Goal: Transaction & Acquisition: Purchase product/service

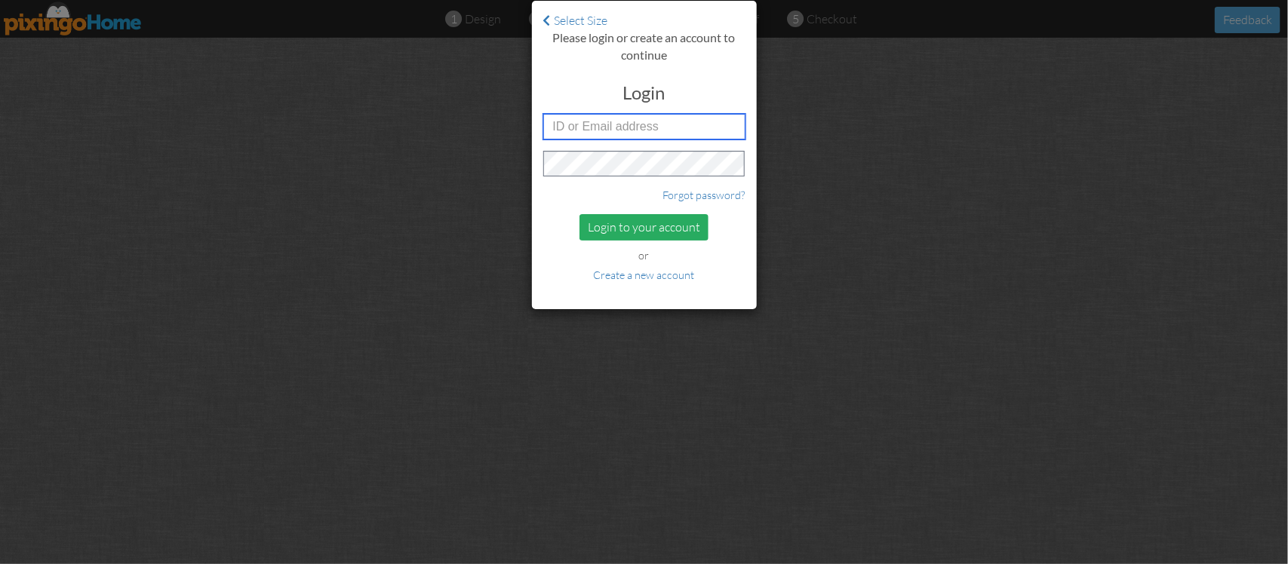
type input "R9424"
click at [646, 223] on div "Login to your account" at bounding box center [643, 227] width 129 height 26
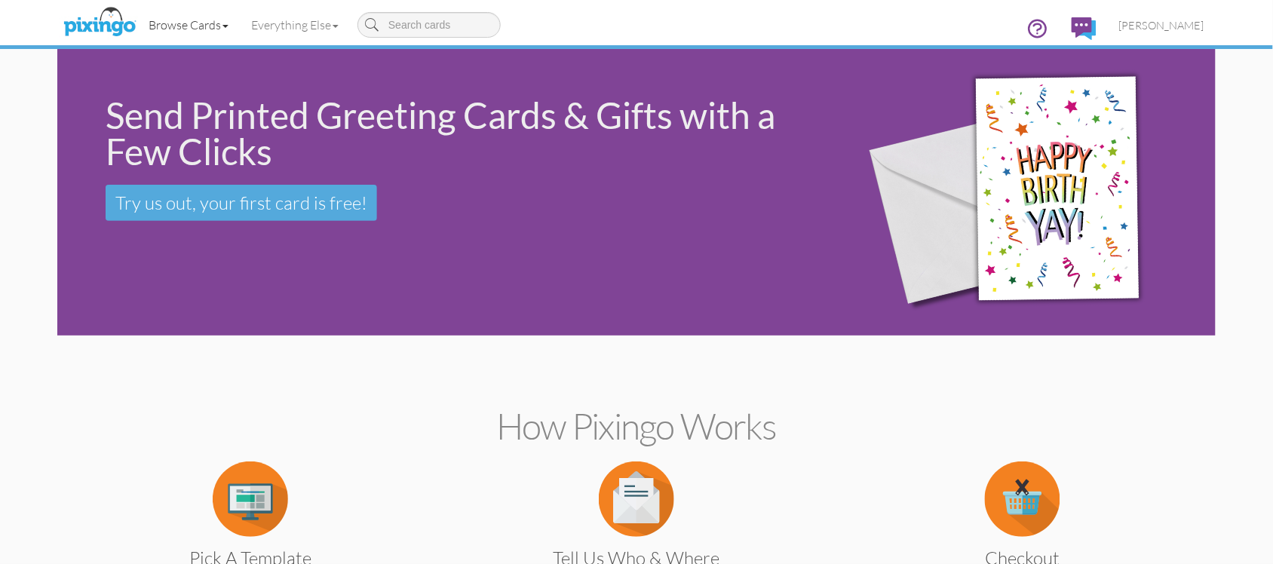
click at [171, 23] on link "Browse Cards" at bounding box center [188, 25] width 103 height 38
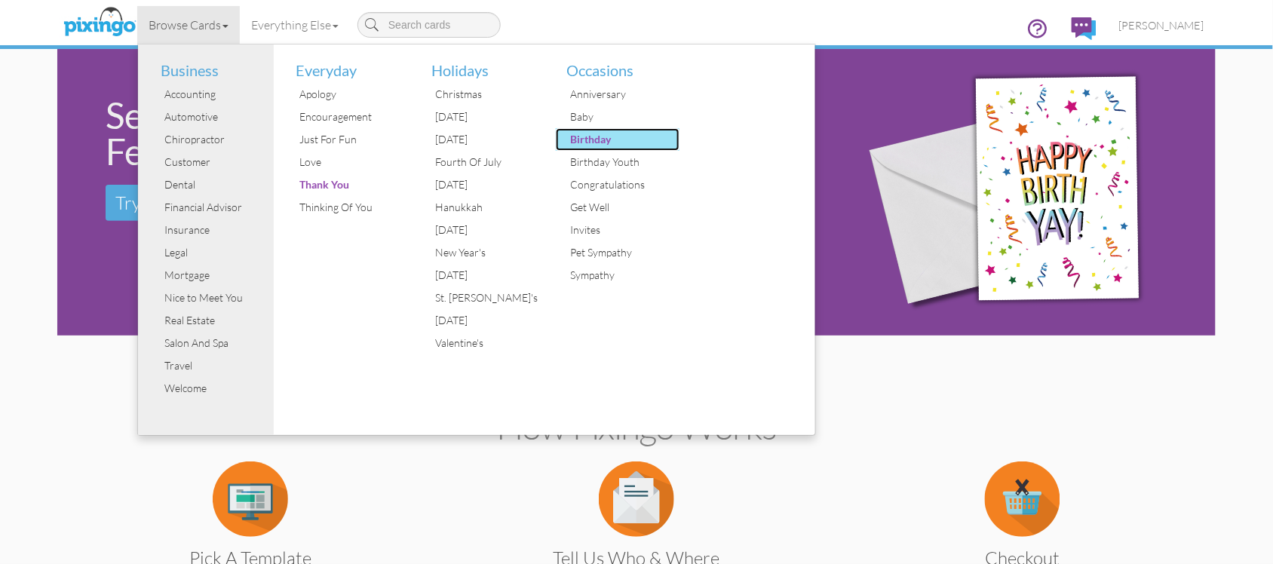
click at [591, 141] on div "Birthday" at bounding box center [623, 139] width 113 height 23
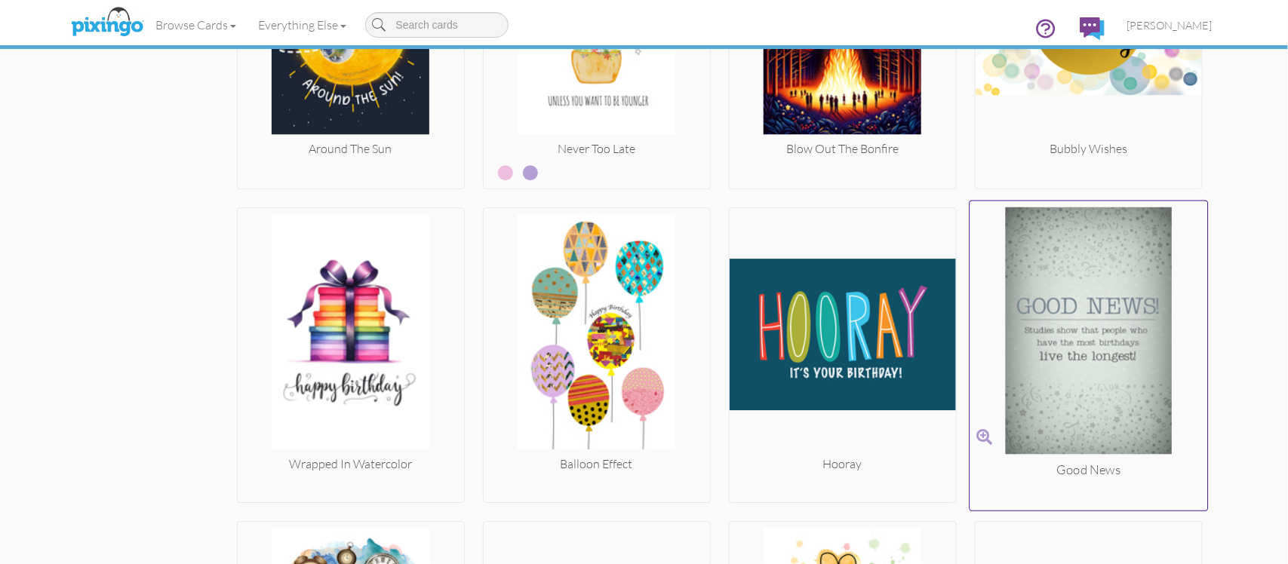
scroll to position [1921, 0]
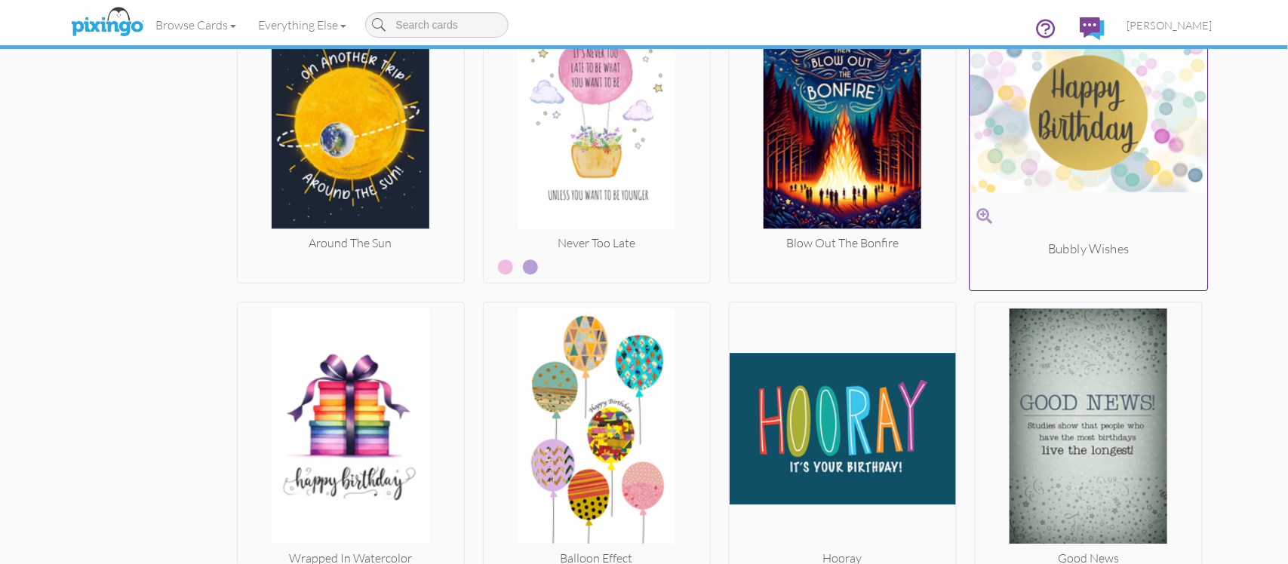
click at [1064, 108] on img at bounding box center [1088, 112] width 238 height 253
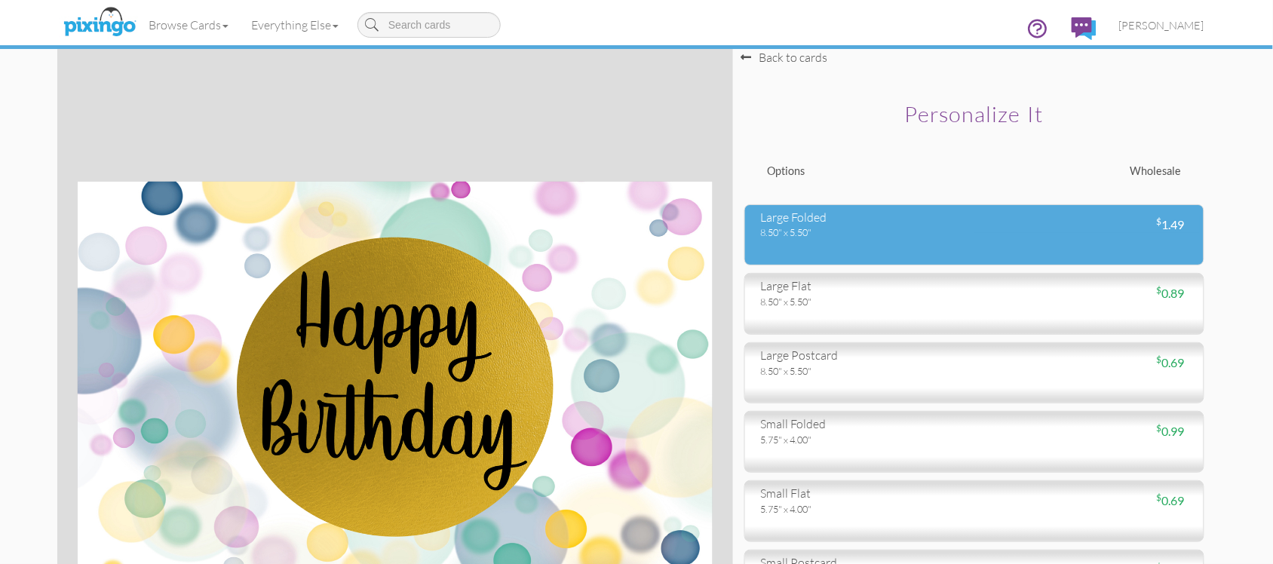
click at [877, 235] on div "8.50" x 5.50"" at bounding box center [861, 233] width 203 height 14
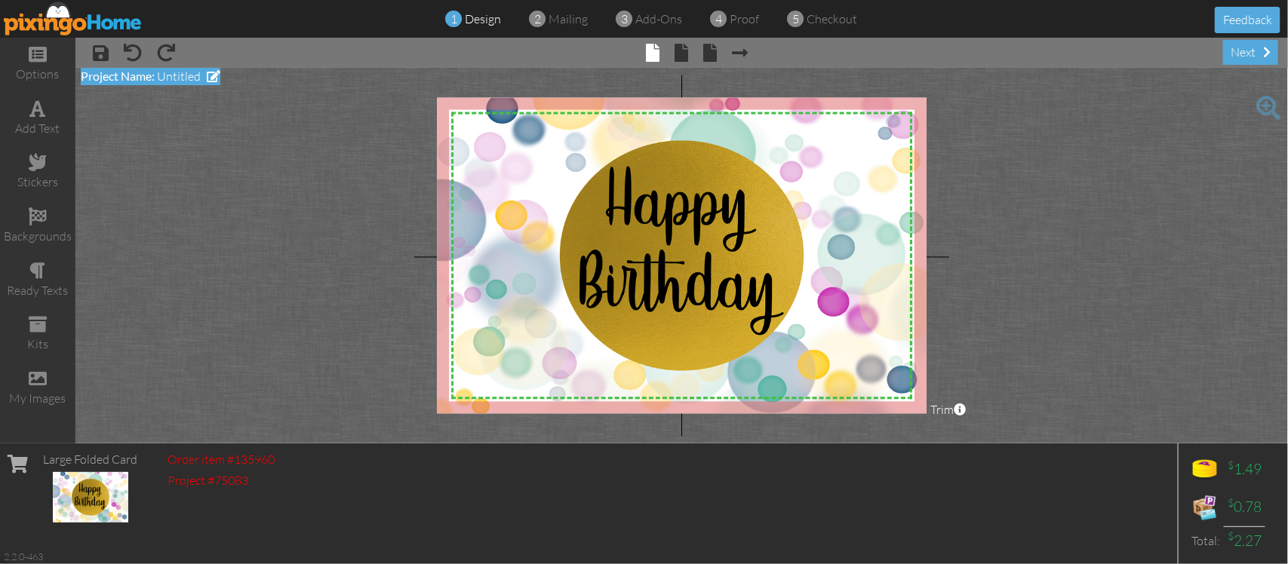
click at [113, 76] on span "Project Name:" at bounding box center [118, 76] width 74 height 14
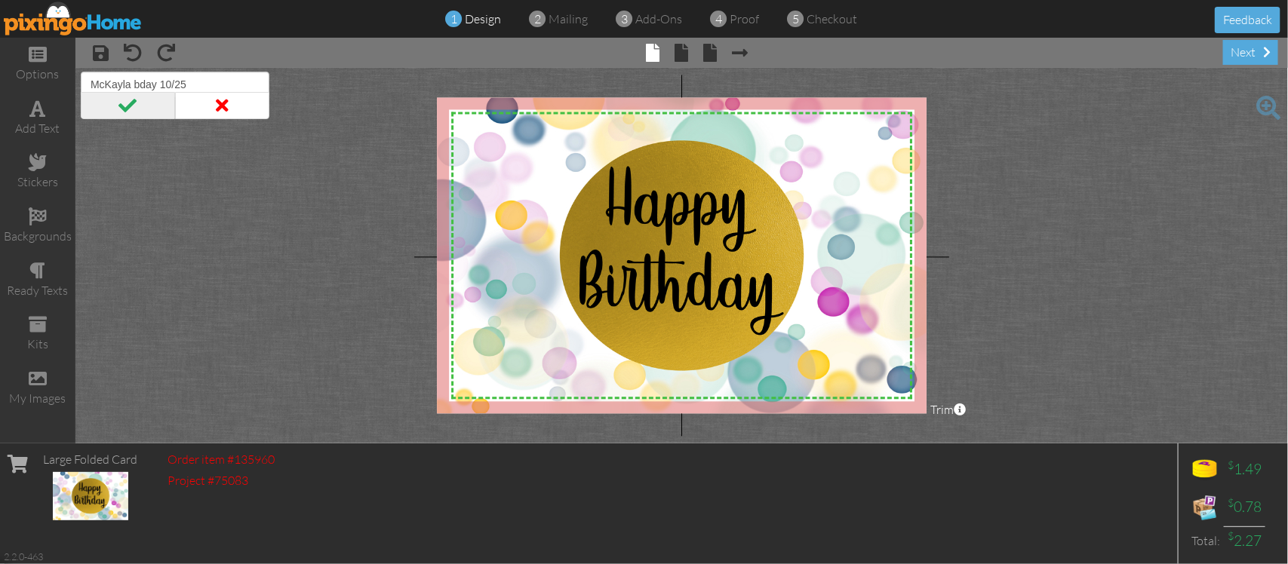
type input "McKayla bday 10/25"
click at [145, 104] on span at bounding box center [128, 105] width 94 height 27
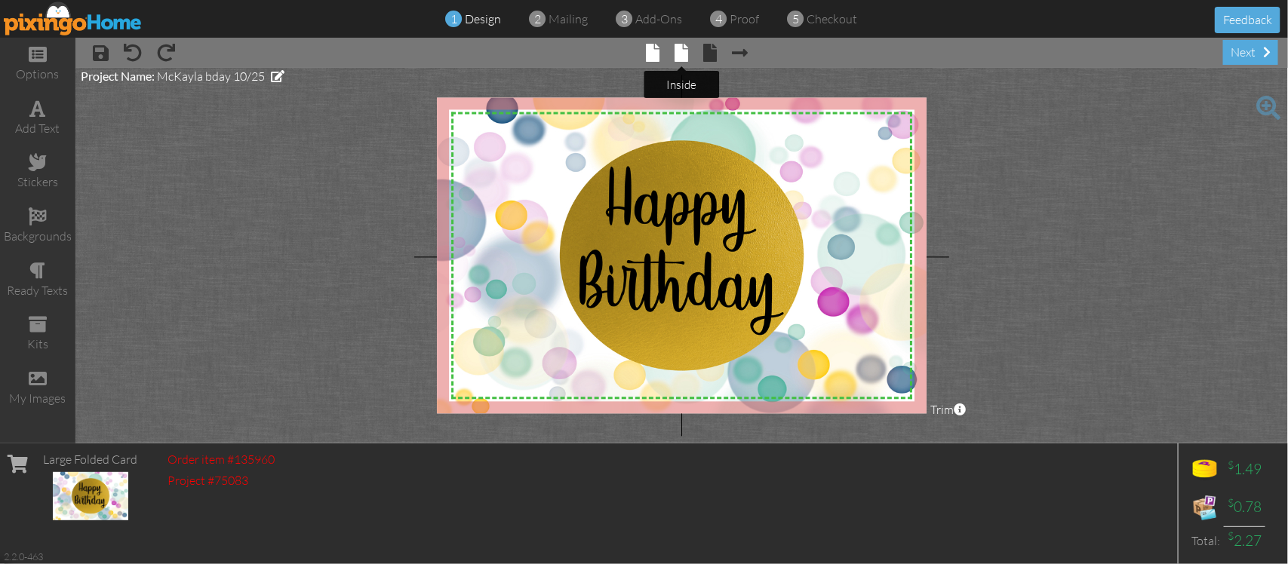
click at [681, 44] on span at bounding box center [681, 53] width 14 height 18
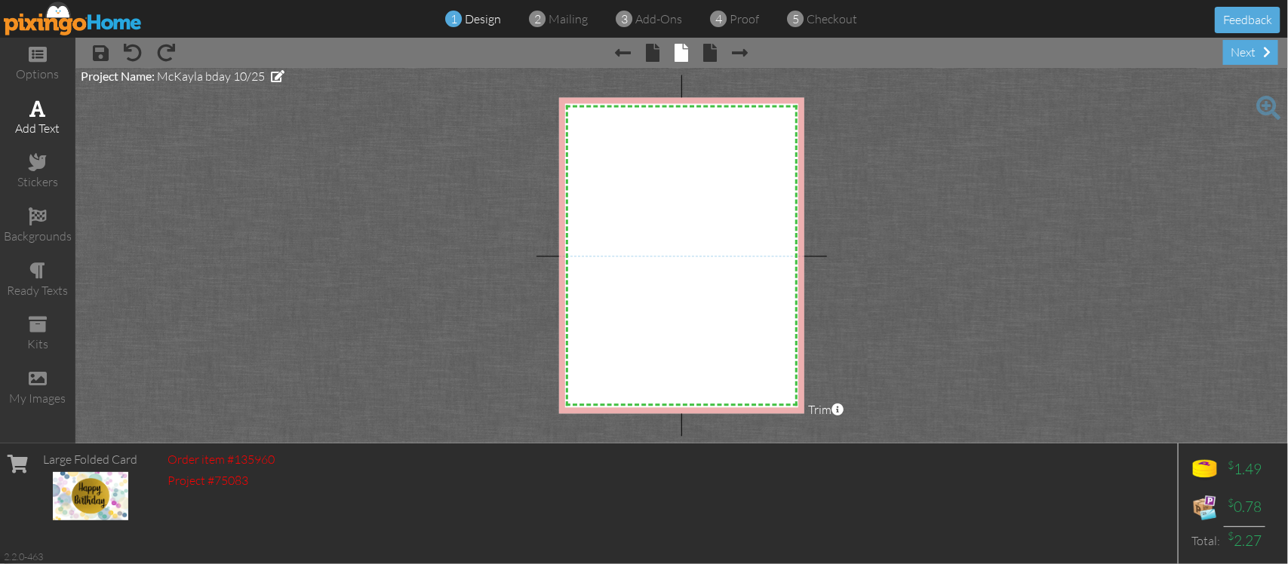
click at [38, 106] on span at bounding box center [38, 109] width 16 height 18
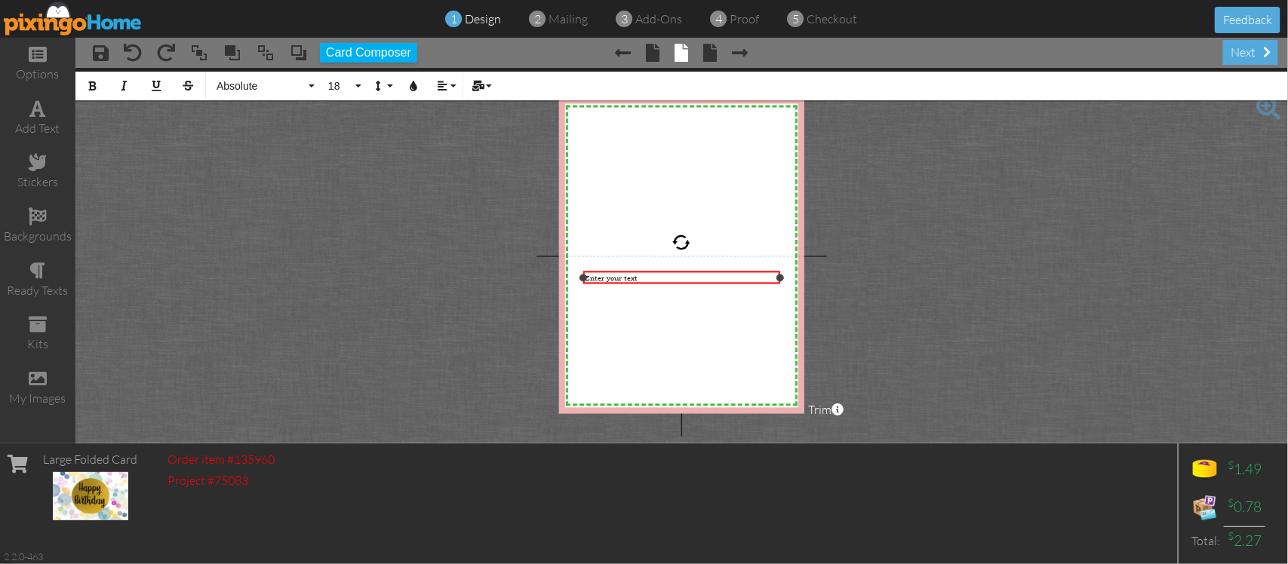
click at [653, 275] on div "Enter your text" at bounding box center [681, 279] width 193 height 10
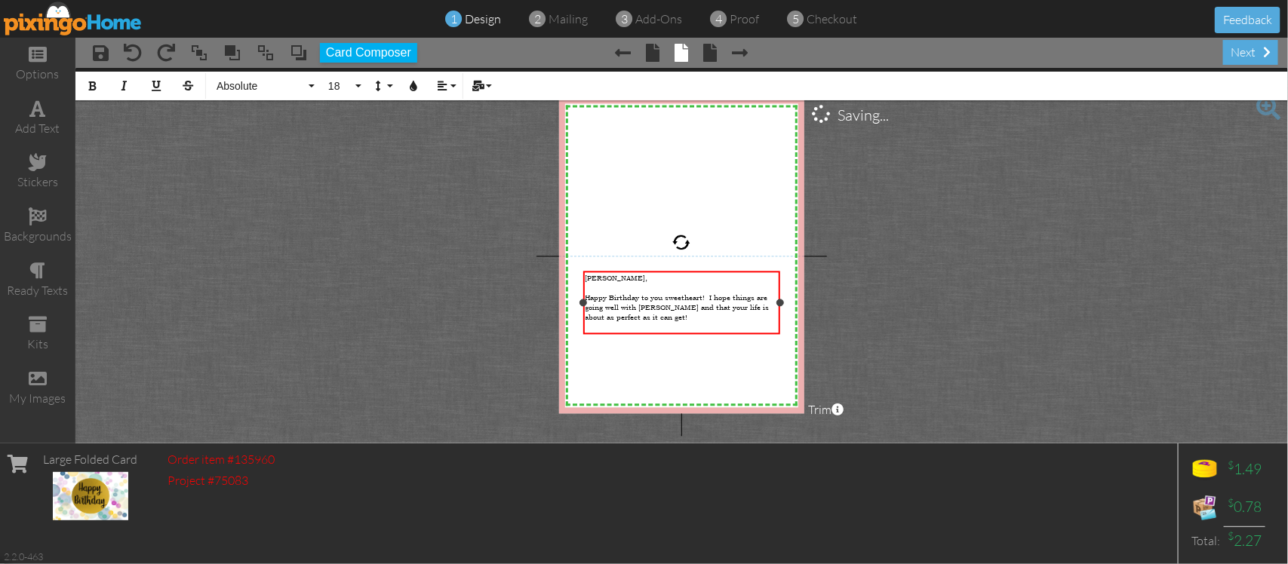
drag, startPoint x: 646, startPoint y: 303, endPoint x: 642, endPoint y: 345, distance: 42.4
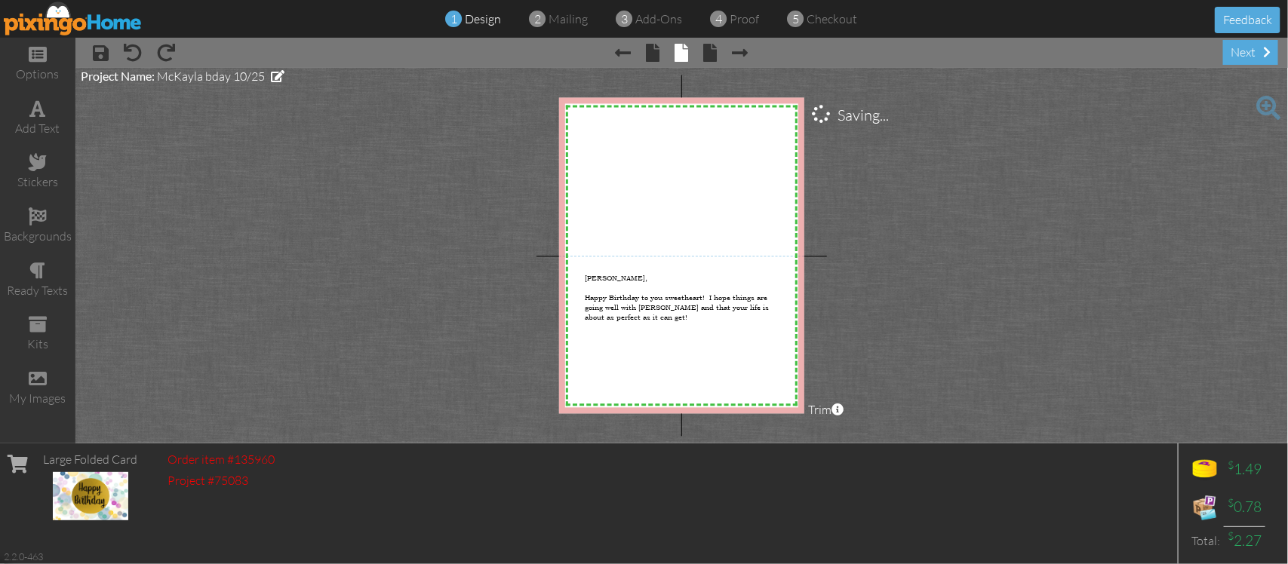
drag, startPoint x: 642, startPoint y: 345, endPoint x: 502, endPoint y: 208, distance: 196.3
click at [502, 208] on project-studio-wrapper "X X X X X X X X X X X X X X X X X X X X X X X X X X X X X X X X X X X X X X X X…" at bounding box center [681, 256] width 1212 height 376
click at [683, 323] on div at bounding box center [681, 328] width 193 height 10
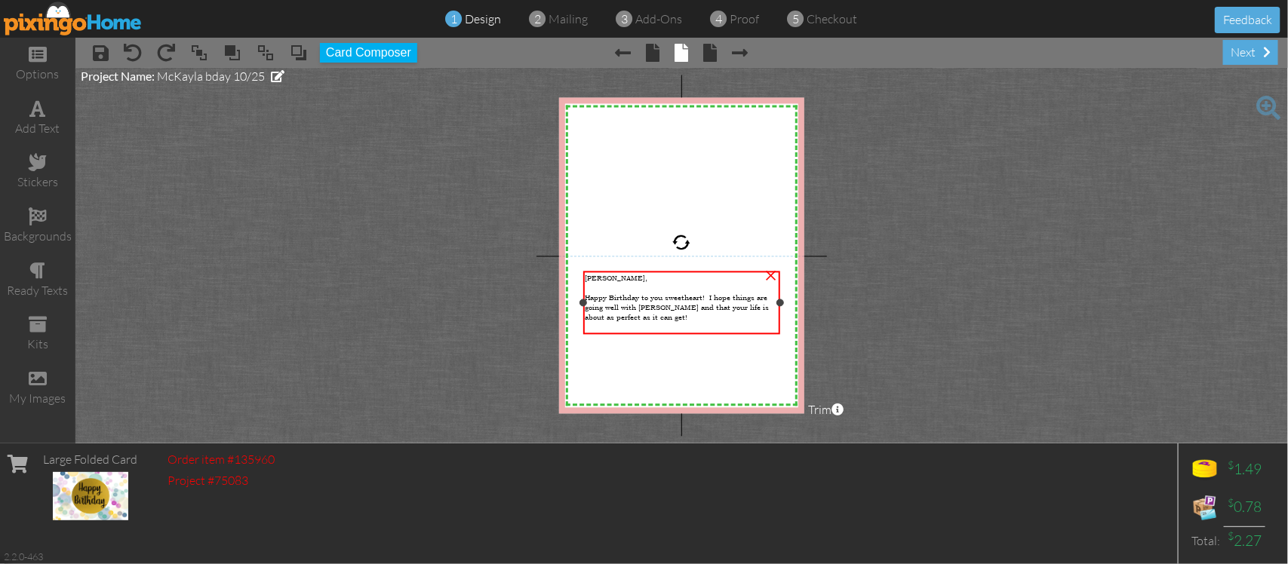
click at [671, 323] on div at bounding box center [681, 328] width 193 height 10
click at [669, 323] on div at bounding box center [681, 328] width 193 height 10
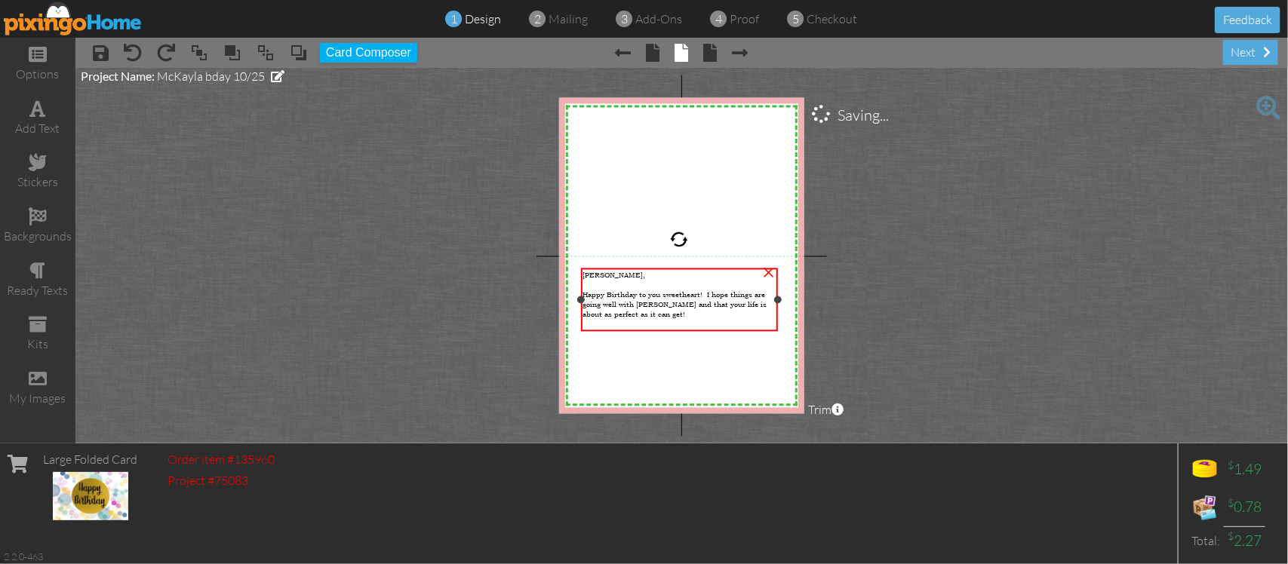
click at [660, 304] on span "Happy Birthday to you sweetheart! I hope things are going well with [PERSON_NAM…" at bounding box center [675, 304] width 184 height 29
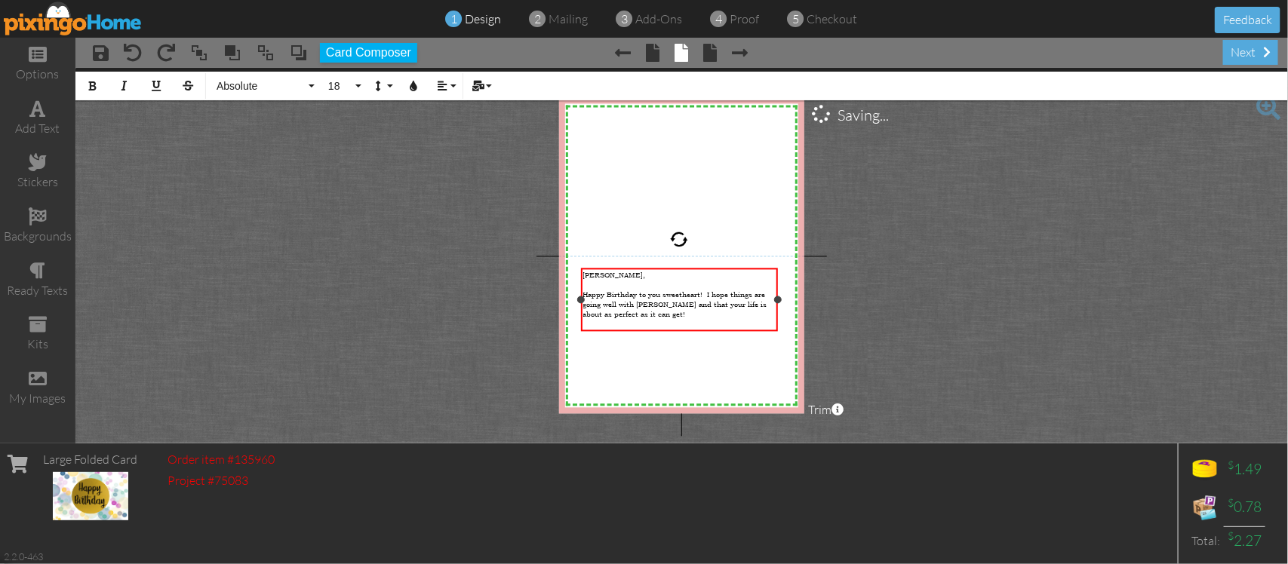
click at [660, 304] on span "Happy Birthday to you sweetheart! I hope things are going well with [PERSON_NAM…" at bounding box center [675, 304] width 184 height 29
click at [662, 311] on div "Happy Birthday to you sweetheart! I hope things are going well with [PERSON_NAM…" at bounding box center [679, 304] width 193 height 29
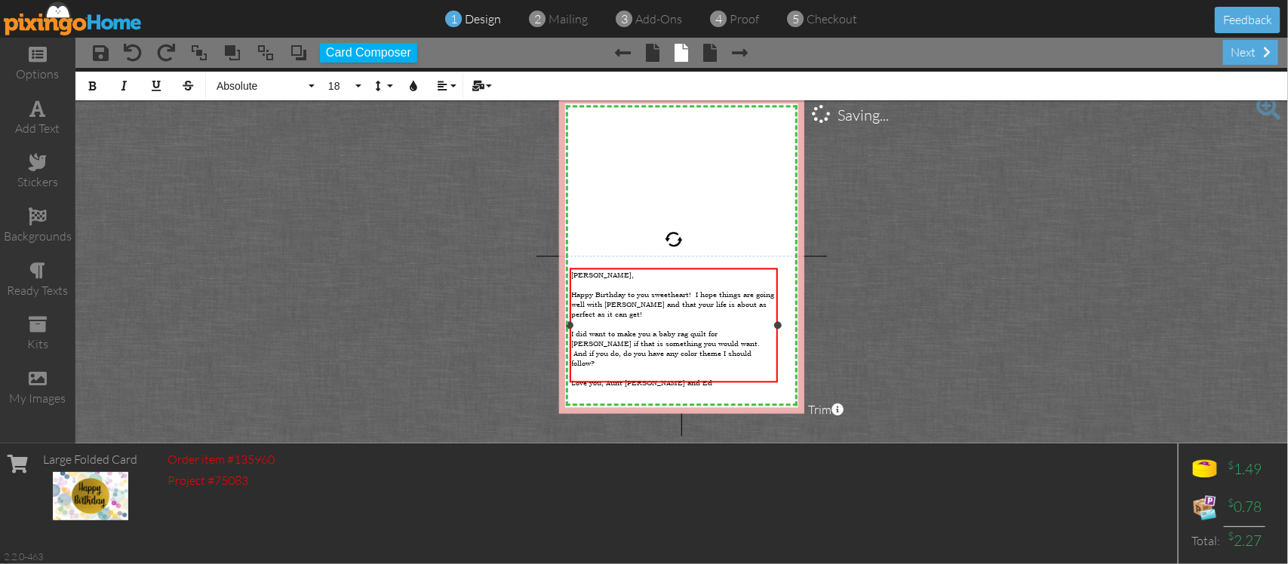
drag, startPoint x: 583, startPoint y: 324, endPoint x: 572, endPoint y: 324, distance: 11.3
click at [572, 324] on div at bounding box center [570, 326] width 8 height 8
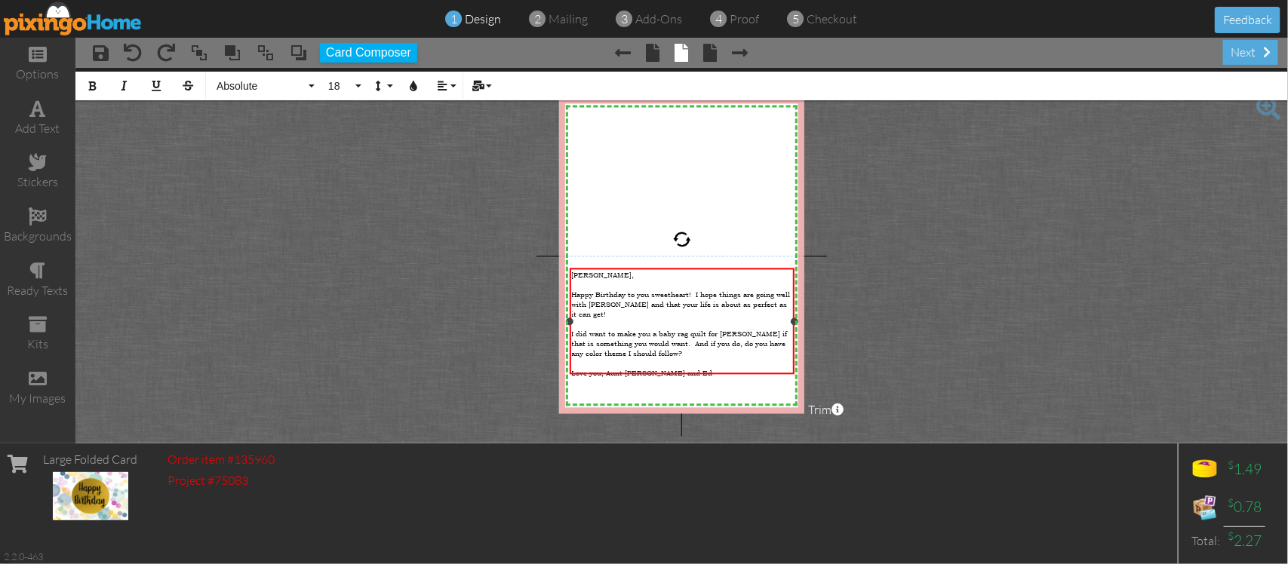
drag, startPoint x: 777, startPoint y: 328, endPoint x: 794, endPoint y: 323, distance: 17.4
click at [794, 323] on div at bounding box center [795, 322] width 8 height 8
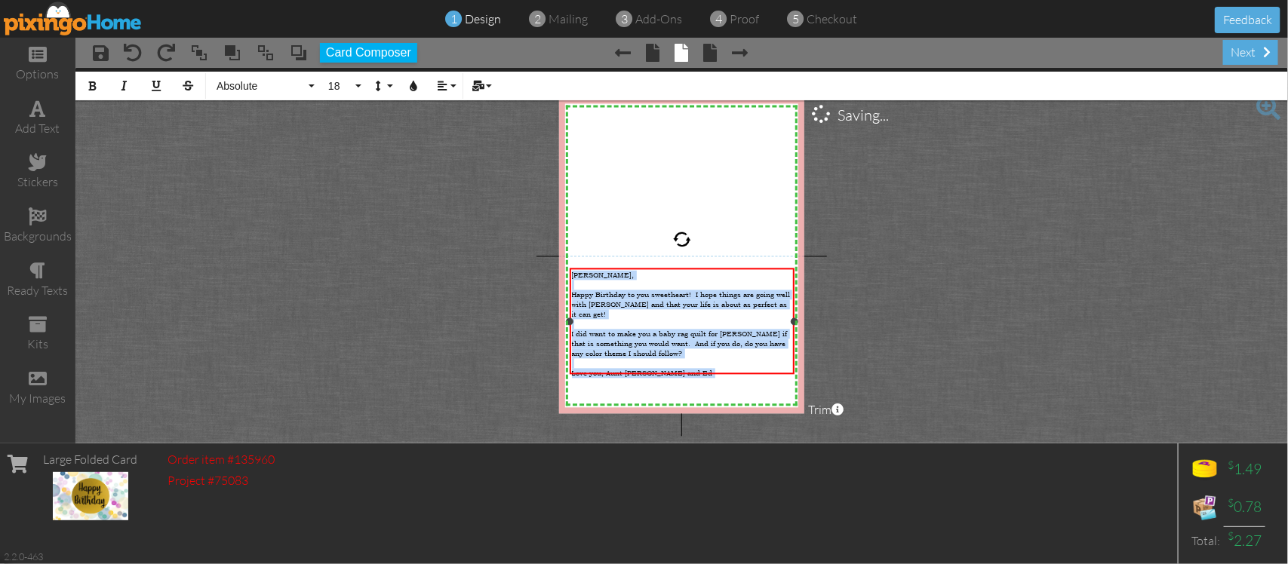
drag, startPoint x: 571, startPoint y: 273, endPoint x: 700, endPoint y: 355, distance: 153.0
click at [700, 355] on div "McKayla, Happy Birthday to you sweetheart! I hope things are going well with Co…" at bounding box center [682, 334] width 221 height 127
click at [353, 83] on button "18" at bounding box center [343, 86] width 44 height 29
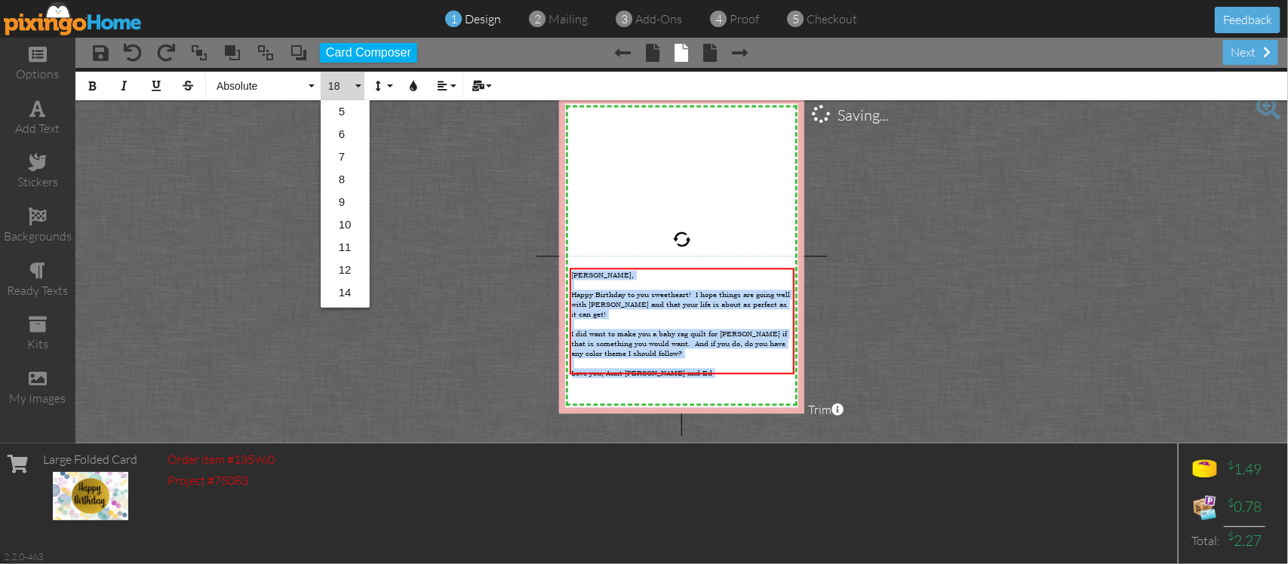
scroll to position [134, 0]
click at [340, 244] on link "22" at bounding box center [345, 249] width 49 height 23
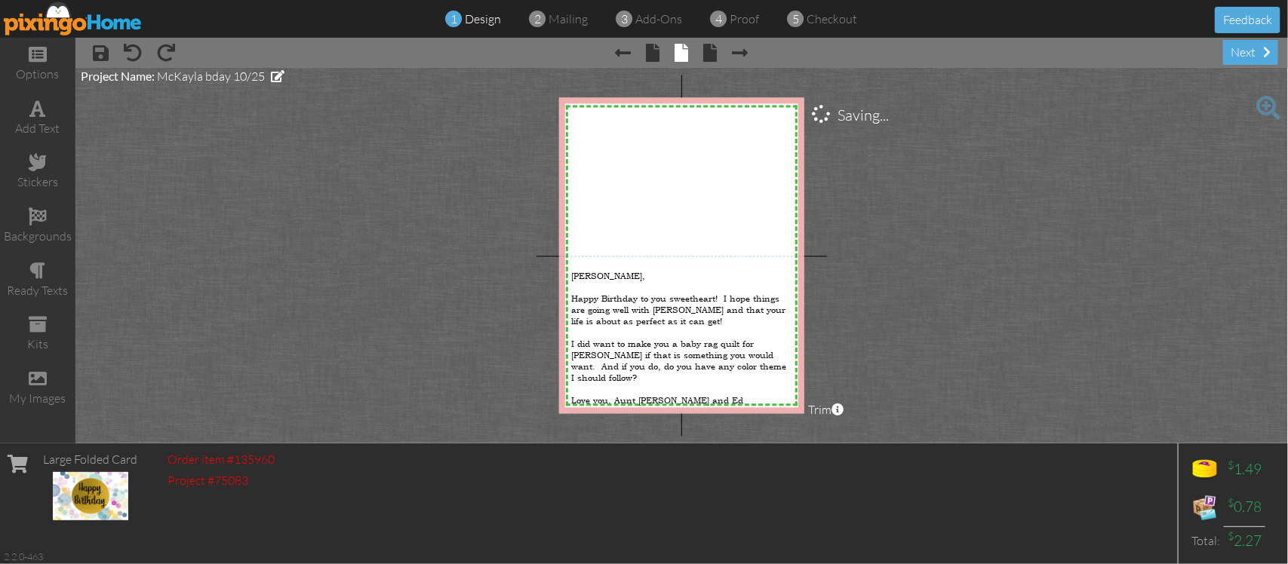
click at [432, 223] on project-studio-wrapper "X X X X X X X X X X X X X X X X X X X X X X X X X X X X X X X X X X X X X X X X…" at bounding box center [681, 256] width 1212 height 376
click at [34, 167] on span at bounding box center [38, 162] width 18 height 18
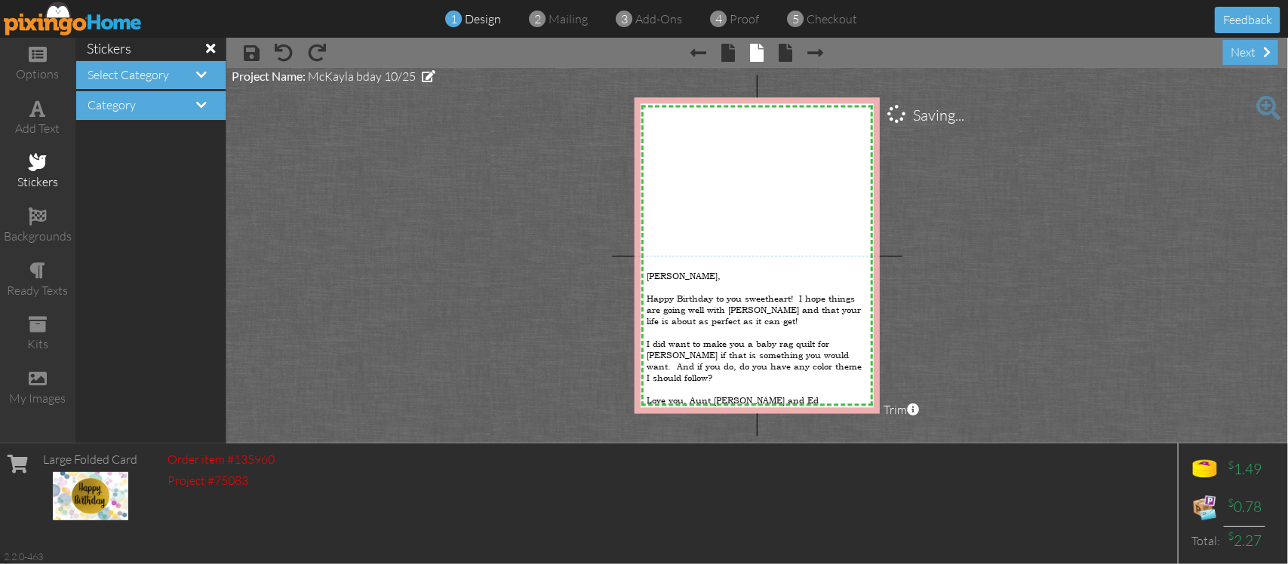
click at [143, 111] on h4 "Category" at bounding box center [151, 106] width 127 height 14
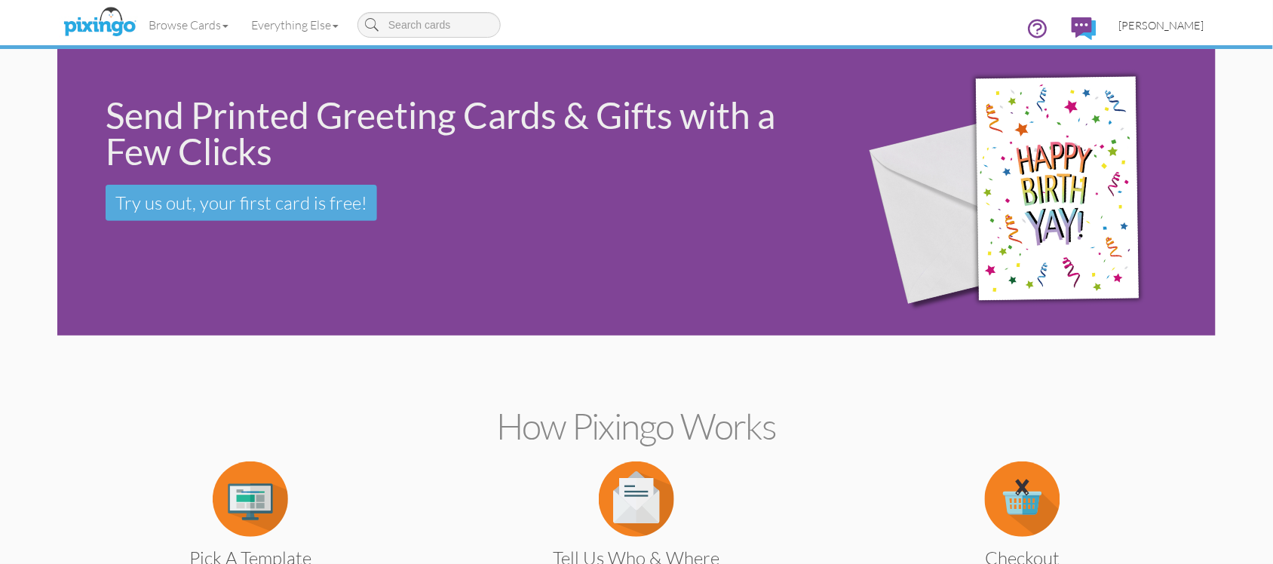
click at [1162, 20] on span "[PERSON_NAME]" at bounding box center [1161, 25] width 85 height 13
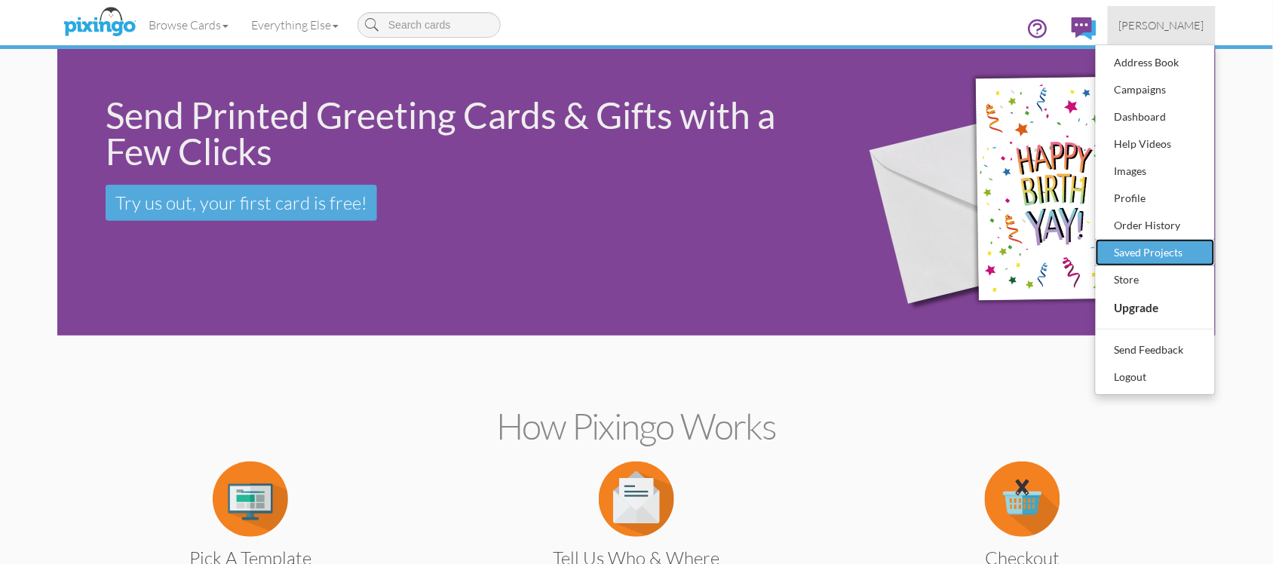
click at [1130, 245] on div "Saved Projects" at bounding box center [1155, 252] width 89 height 23
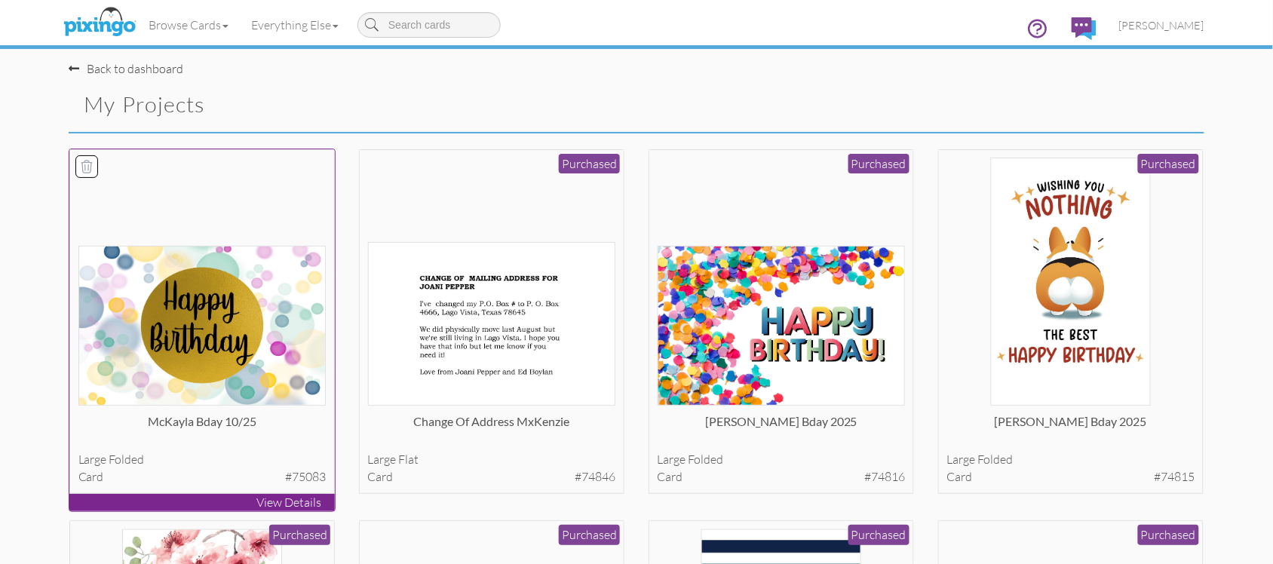
click at [175, 360] on img at bounding box center [202, 326] width 248 height 160
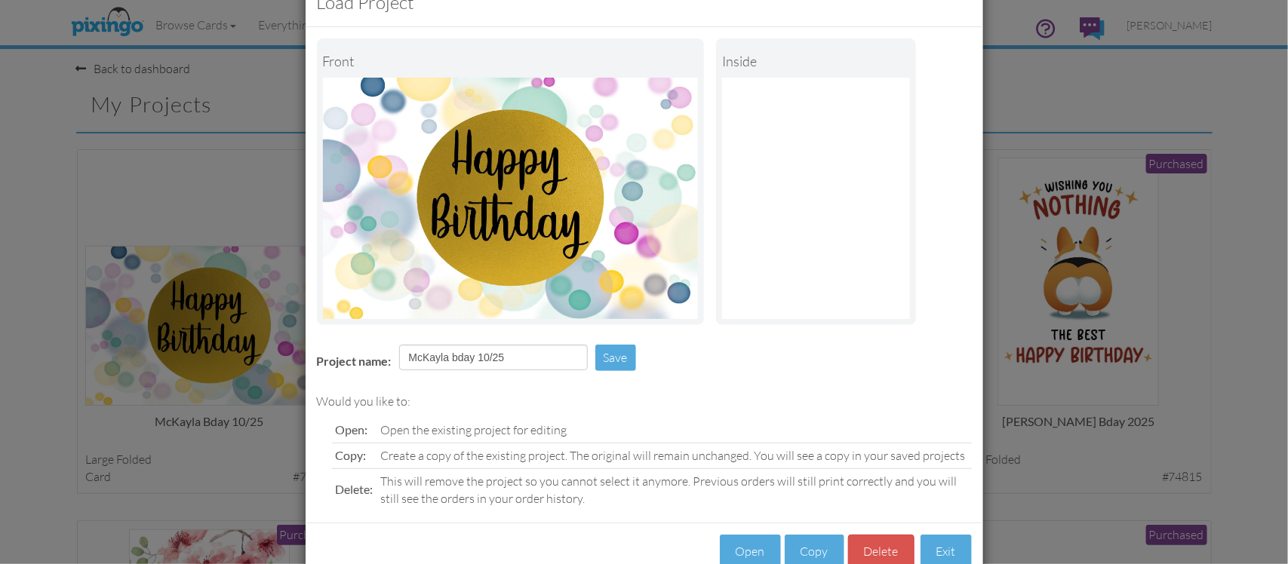
scroll to position [84, 0]
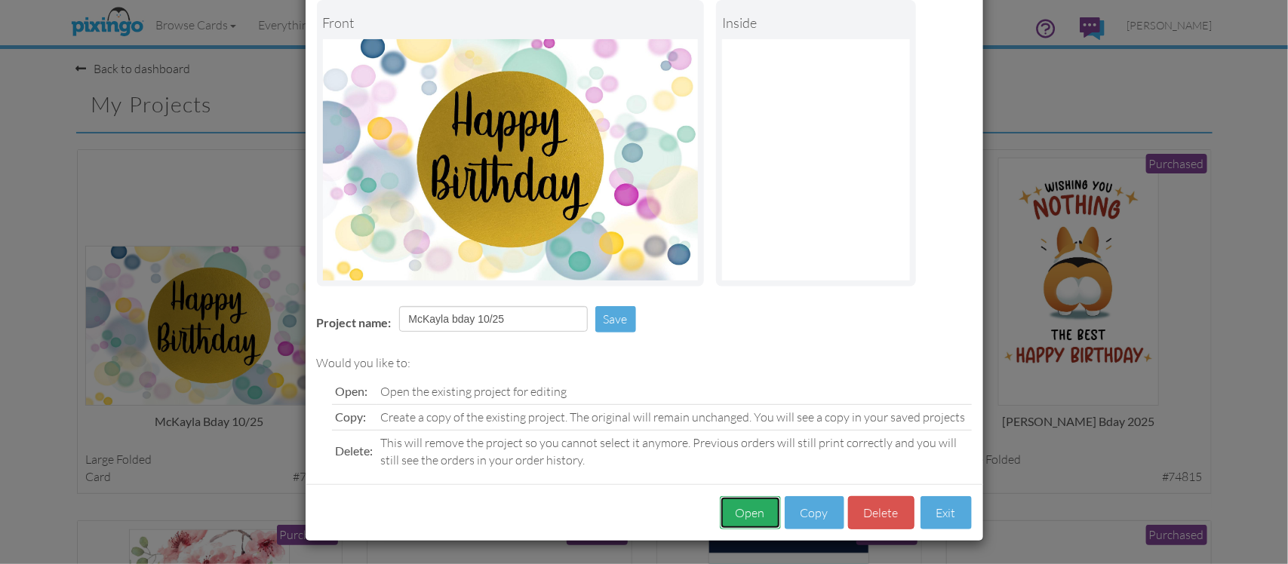
click at [743, 510] on button "Open" at bounding box center [750, 513] width 61 height 34
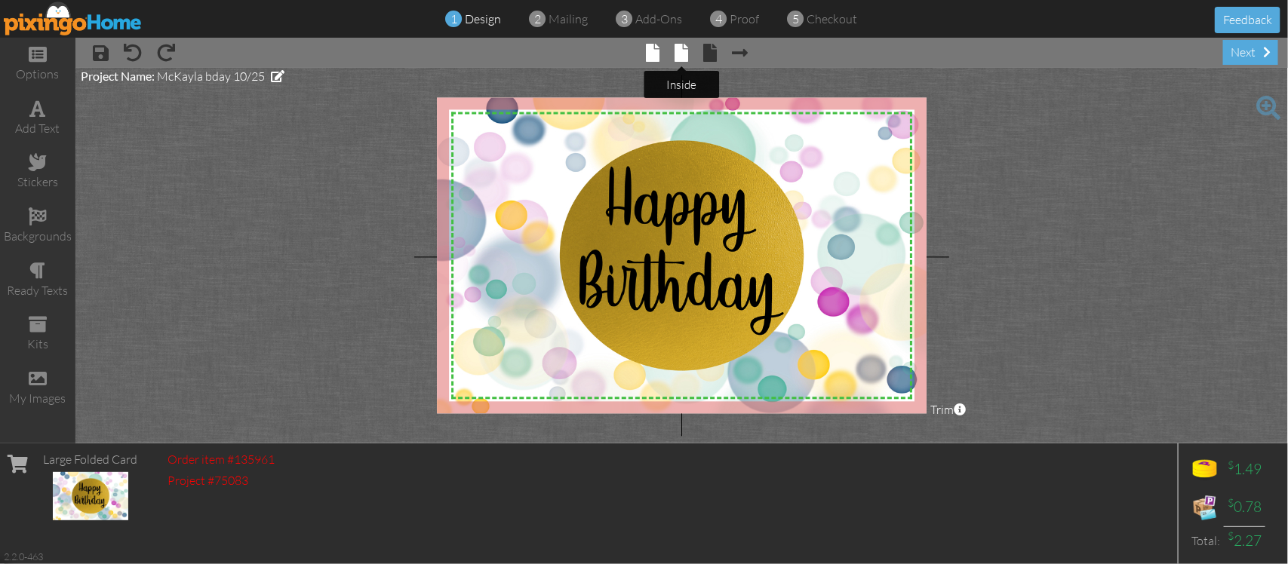
click at [676, 53] on span at bounding box center [681, 53] width 14 height 18
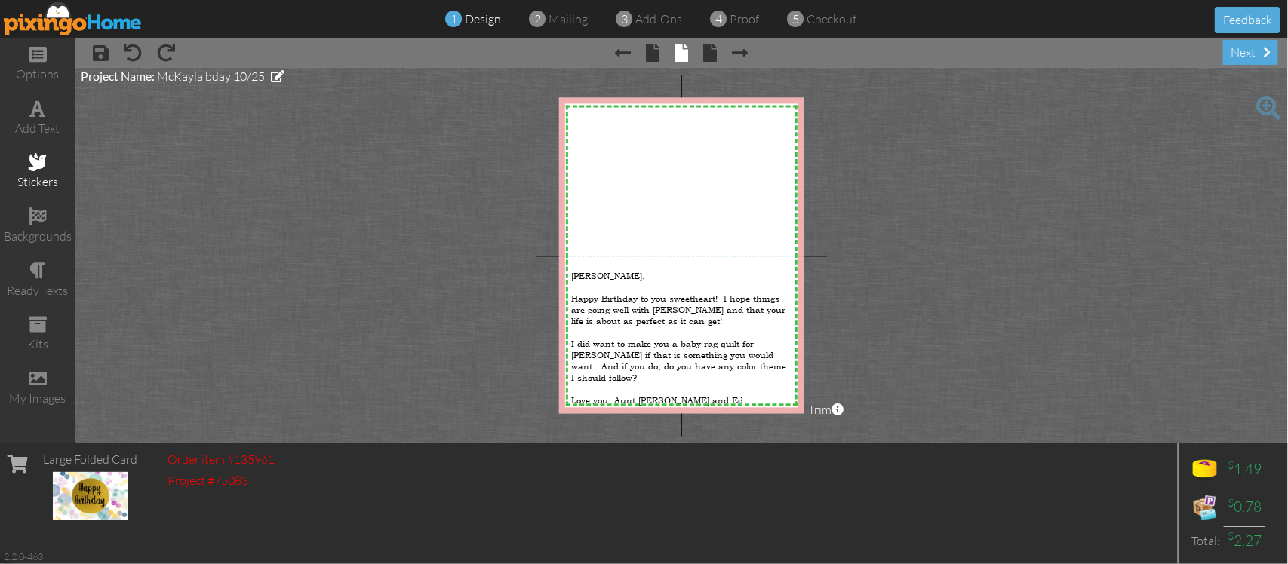
click at [43, 157] on span at bounding box center [38, 162] width 18 height 18
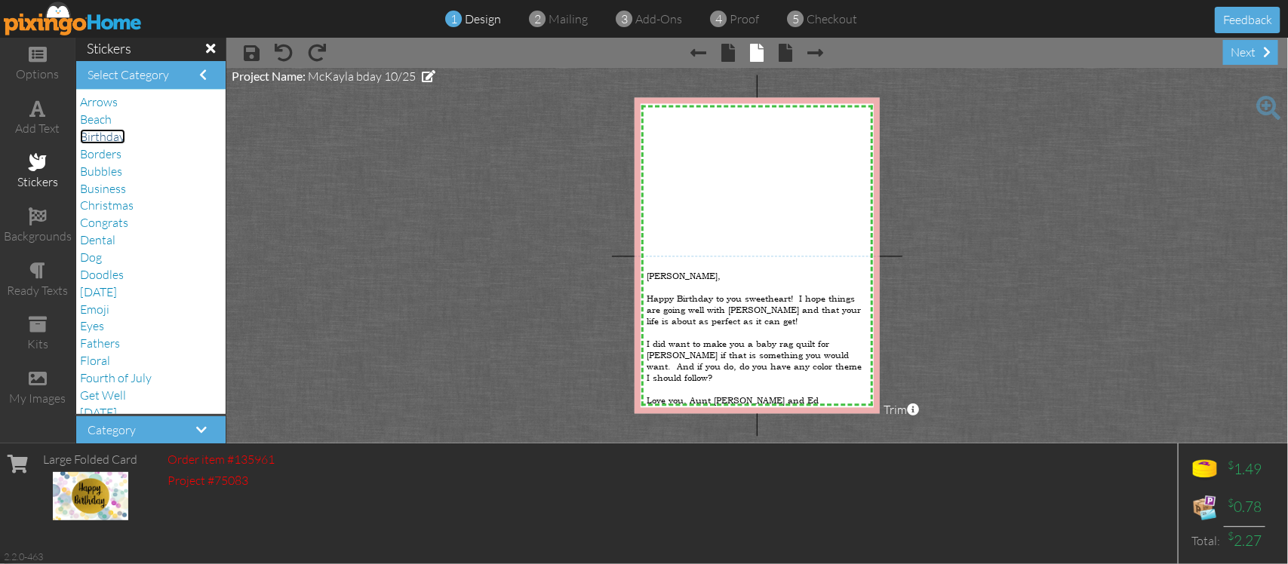
click at [119, 138] on span "Birthday" at bounding box center [102, 136] width 45 height 15
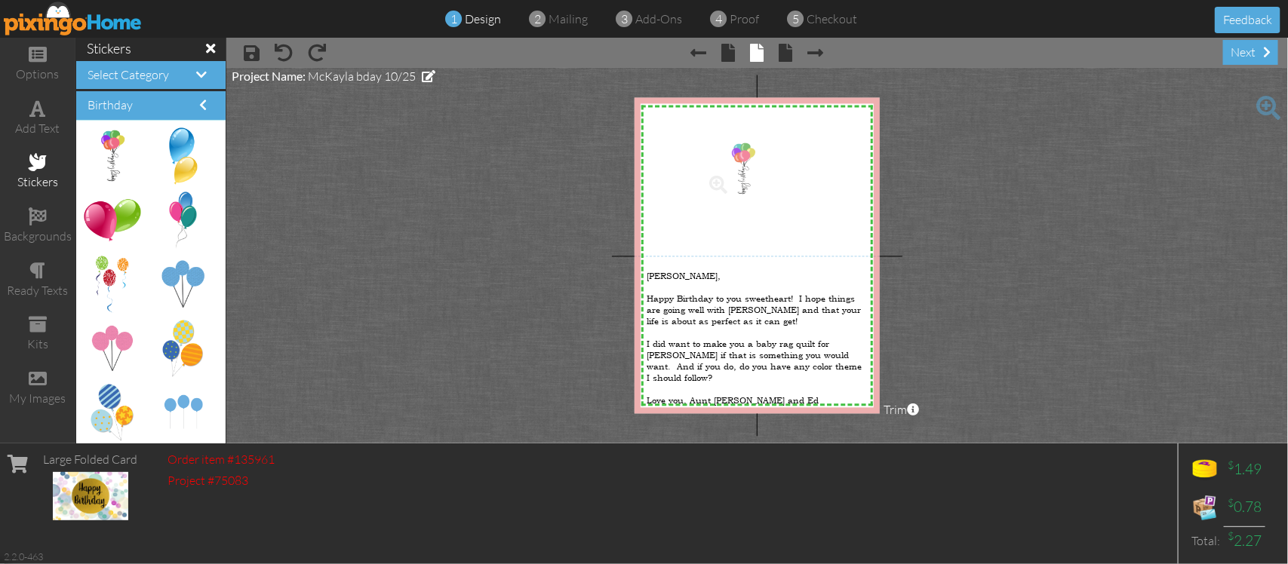
drag, startPoint x: 111, startPoint y: 140, endPoint x: 732, endPoint y: 152, distance: 621.7
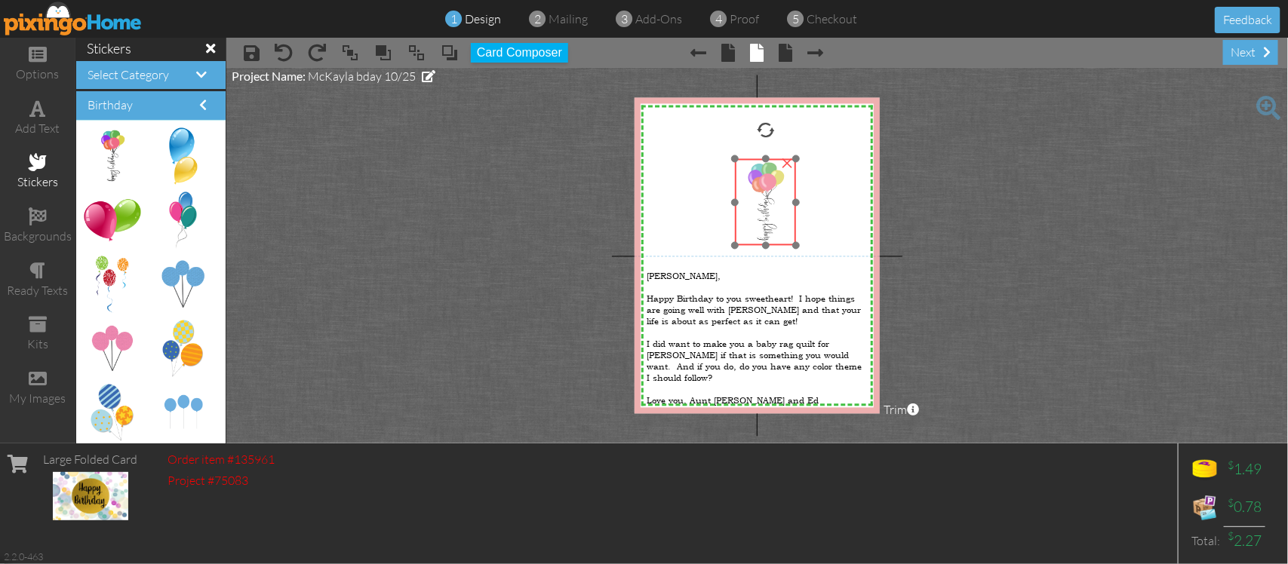
drag, startPoint x: 770, startPoint y: 225, endPoint x: 800, endPoint y: 243, distance: 34.5
click at [800, 243] on div at bounding box center [765, 202] width 69 height 94
drag, startPoint x: 763, startPoint y: 160, endPoint x: 763, endPoint y: 118, distance: 42.3
click at [763, 118] on div "X X X X X X X X X X X X X X X X X X X X X X X X X X X X X X X X X X X X X X X X…" at bounding box center [757, 256] width 246 height 316
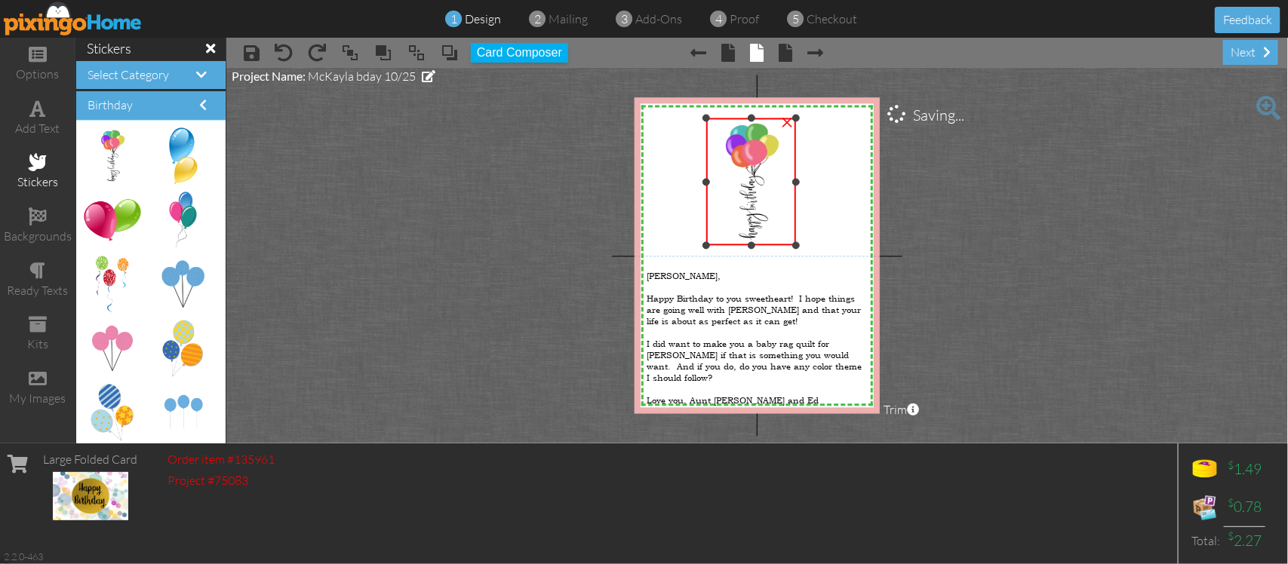
drag, startPoint x: 736, startPoint y: 159, endPoint x: 719, endPoint y: 118, distance: 44.3
click at [719, 118] on div "×" at bounding box center [751, 181] width 91 height 127
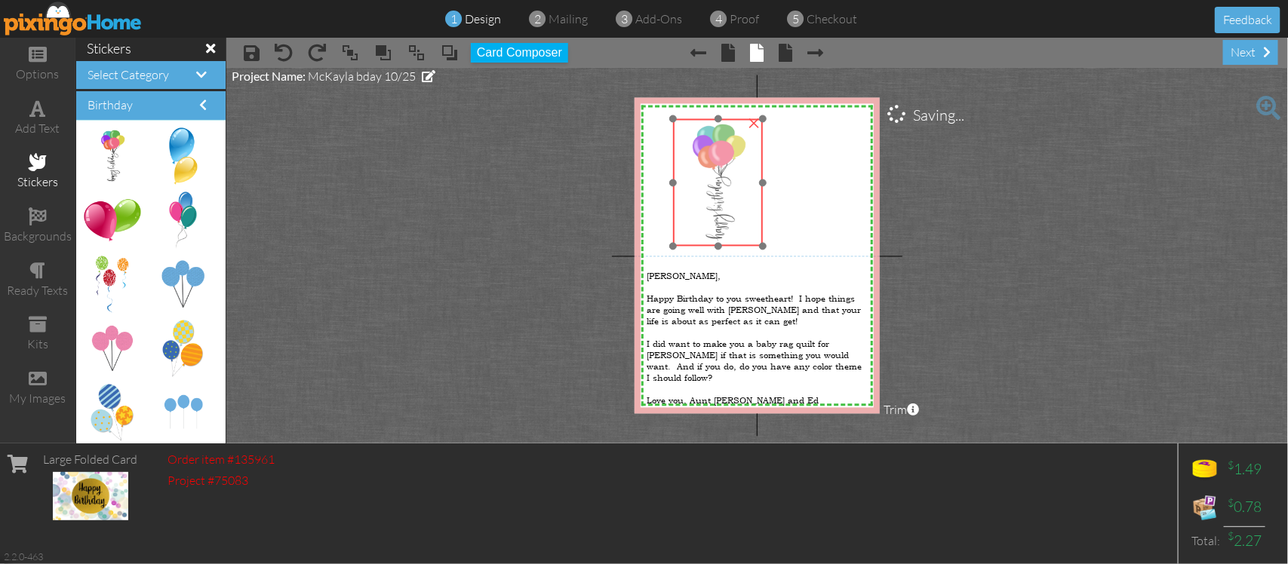
drag, startPoint x: 732, startPoint y: 235, endPoint x: 699, endPoint y: 236, distance: 33.2
click at [699, 236] on img at bounding box center [718, 182] width 91 height 127
click at [726, 167] on img at bounding box center [718, 182] width 91 height 127
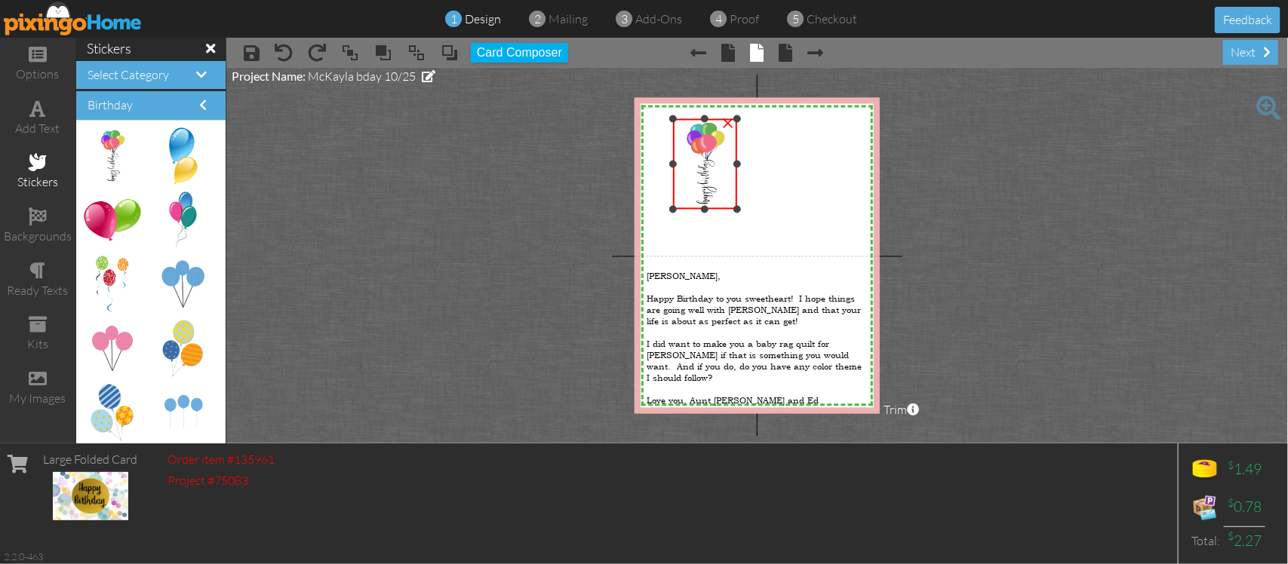
drag, startPoint x: 766, startPoint y: 247, endPoint x: 738, endPoint y: 210, distance: 46.3
click at [738, 210] on div at bounding box center [737, 210] width 8 height 8
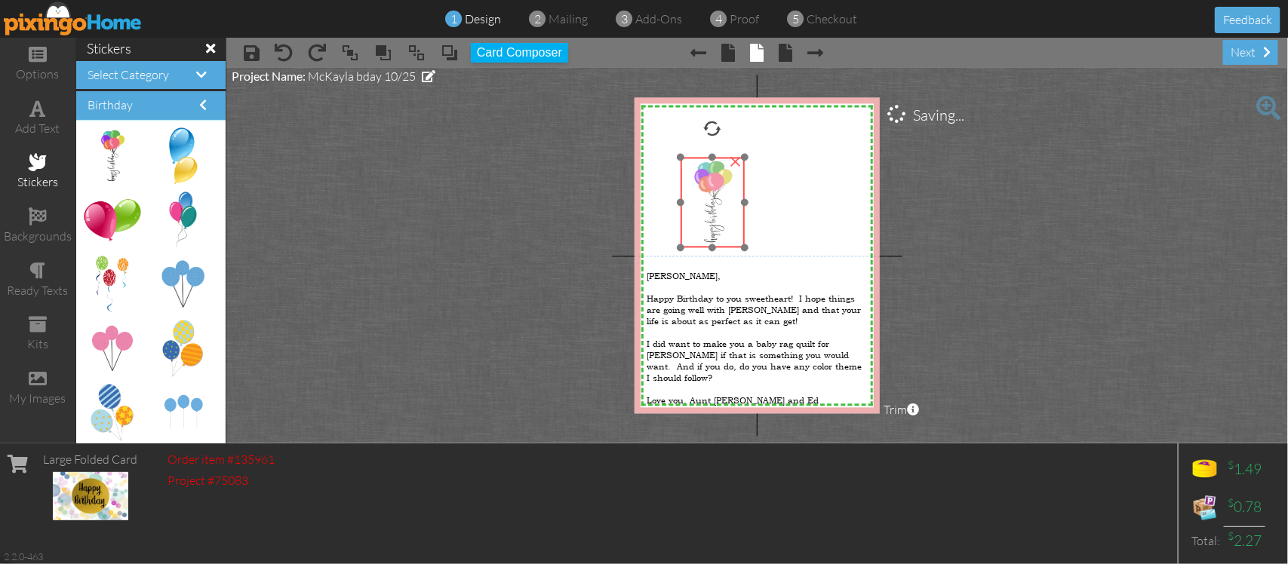
drag, startPoint x: 702, startPoint y: 167, endPoint x: 711, endPoint y: 209, distance: 43.1
click at [711, 209] on img at bounding box center [712, 203] width 64 height 91
drag, startPoint x: 711, startPoint y: 127, endPoint x: 790, endPoint y: 137, distance: 79.8
click at [790, 137] on div "X X X X X X X X X X X X X X X X X X X X X X X X X X X X X X X X X X X X X X X X…" at bounding box center [757, 256] width 246 height 316
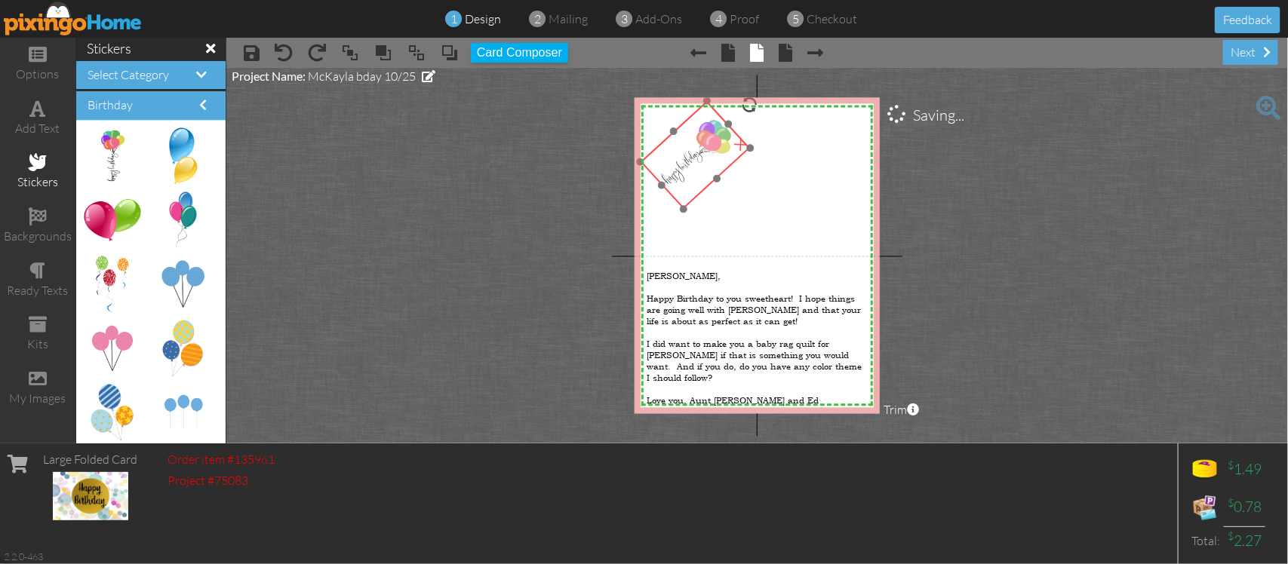
drag, startPoint x: 725, startPoint y: 172, endPoint x: 707, endPoint y: 121, distance: 54.4
click at [707, 121] on img at bounding box center [695, 155] width 110 height 109
drag, startPoint x: 752, startPoint y: 148, endPoint x: 788, endPoint y: 159, distance: 37.9
click at [788, 159] on div "X X X X X X X X X X X X X X X X X X X X X X X X X X X X X X X X X X X X X X X X…" at bounding box center [757, 256] width 246 height 316
drag, startPoint x: 747, startPoint y: 164, endPoint x: 736, endPoint y: 175, distance: 15.5
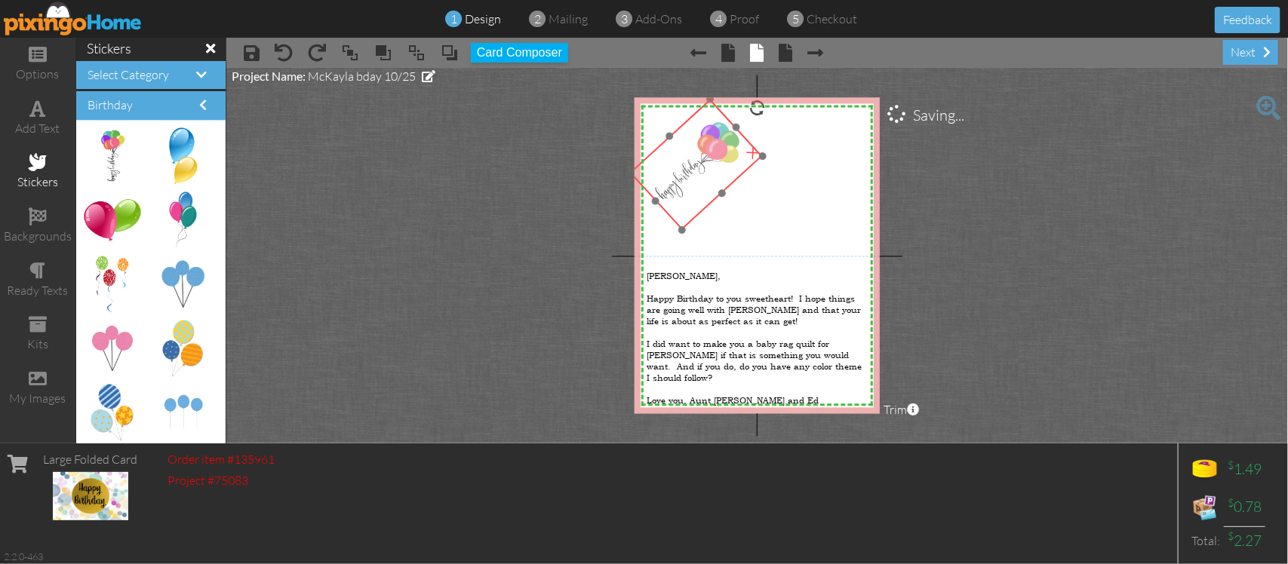
click at [736, 175] on img at bounding box center [696, 165] width 134 height 131
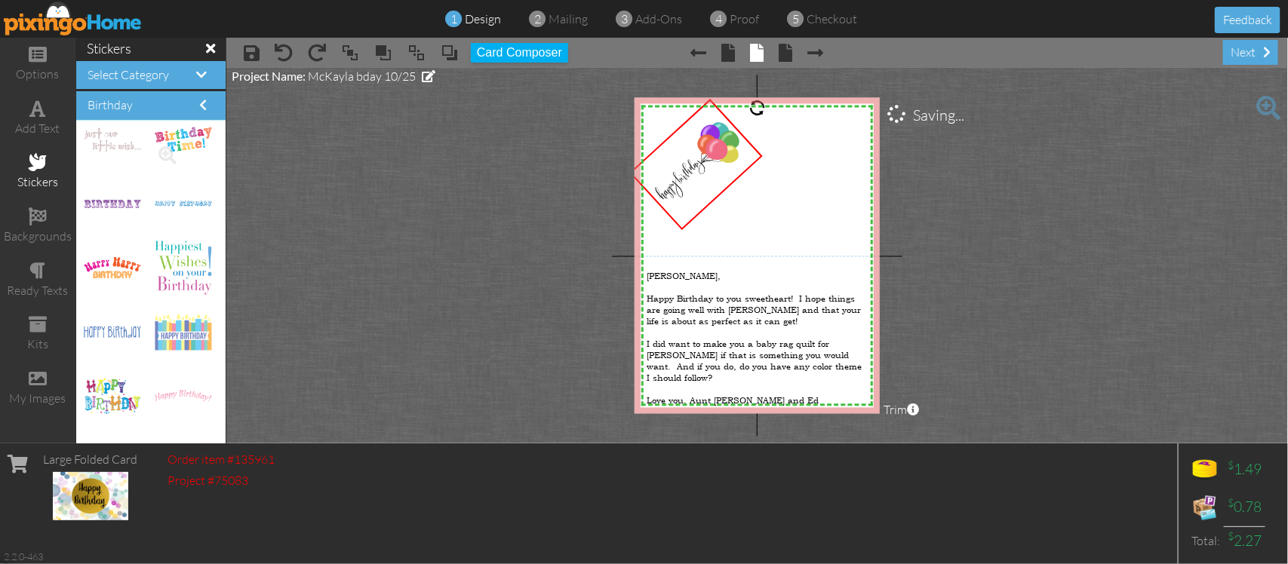
scroll to position [2452, 0]
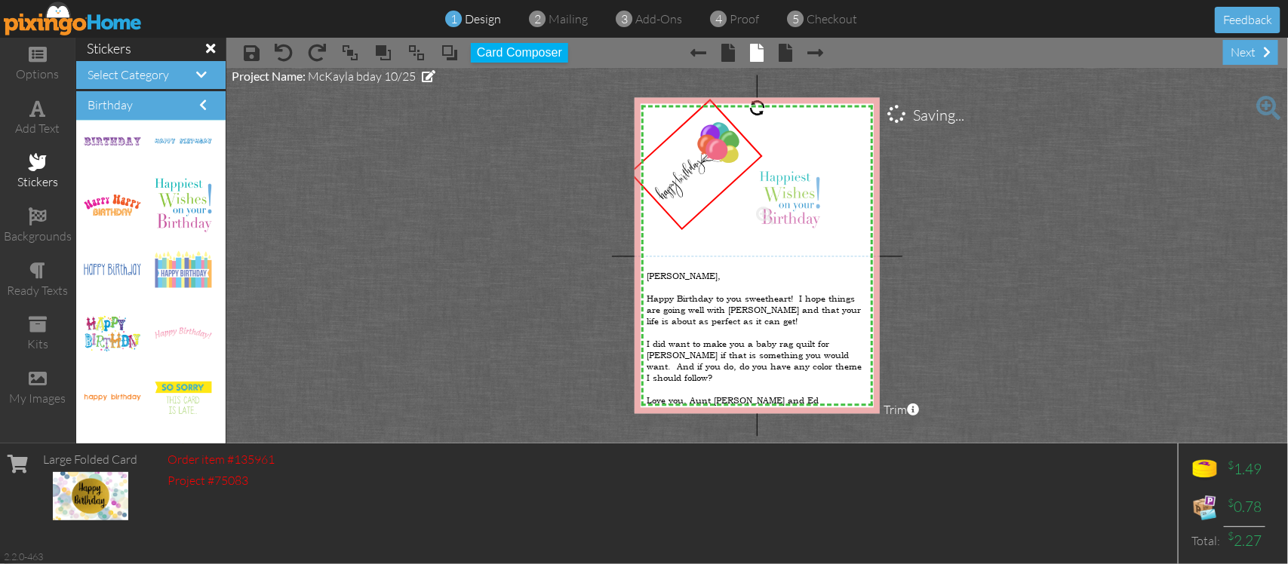
drag, startPoint x: 170, startPoint y: 204, endPoint x: 782, endPoint y: 198, distance: 611.8
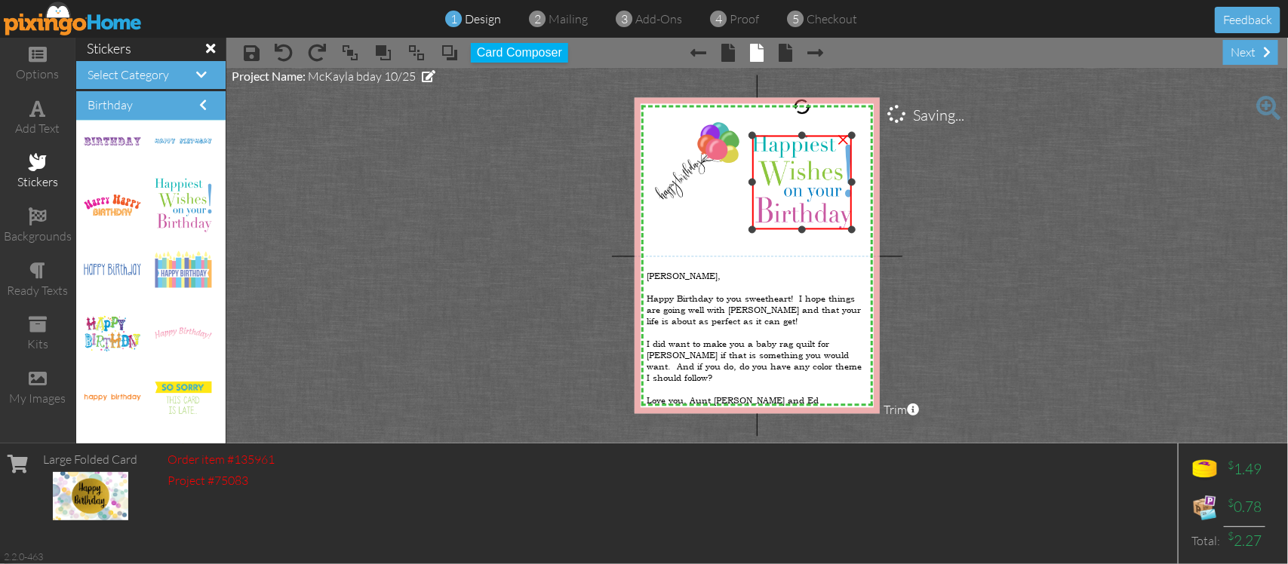
drag, startPoint x: 813, startPoint y: 170, endPoint x: 838, endPoint y: 195, distance: 35.2
click at [866, 136] on div "X X X X X X X X X X X X X X X X X X X X X X X X X X X X X X X X X X X X X X X X…" at bounding box center [757, 256] width 246 height 316
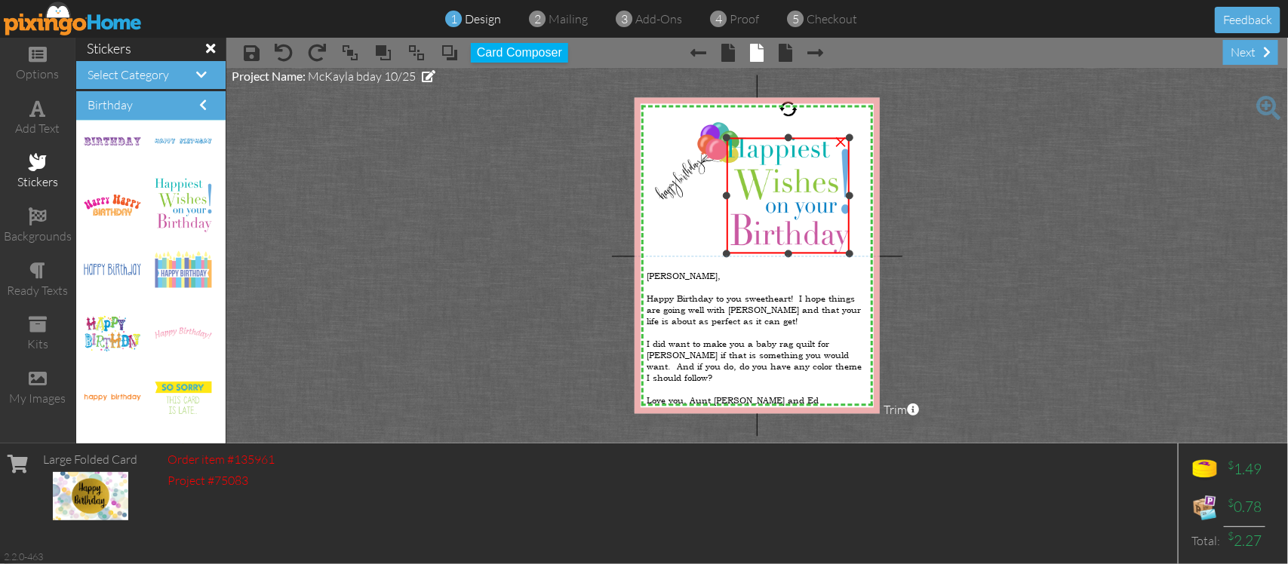
drag, startPoint x: 751, startPoint y: 231, endPoint x: 745, endPoint y: 255, distance: 25.1
click at [745, 254] on div "×" at bounding box center [787, 196] width 123 height 116
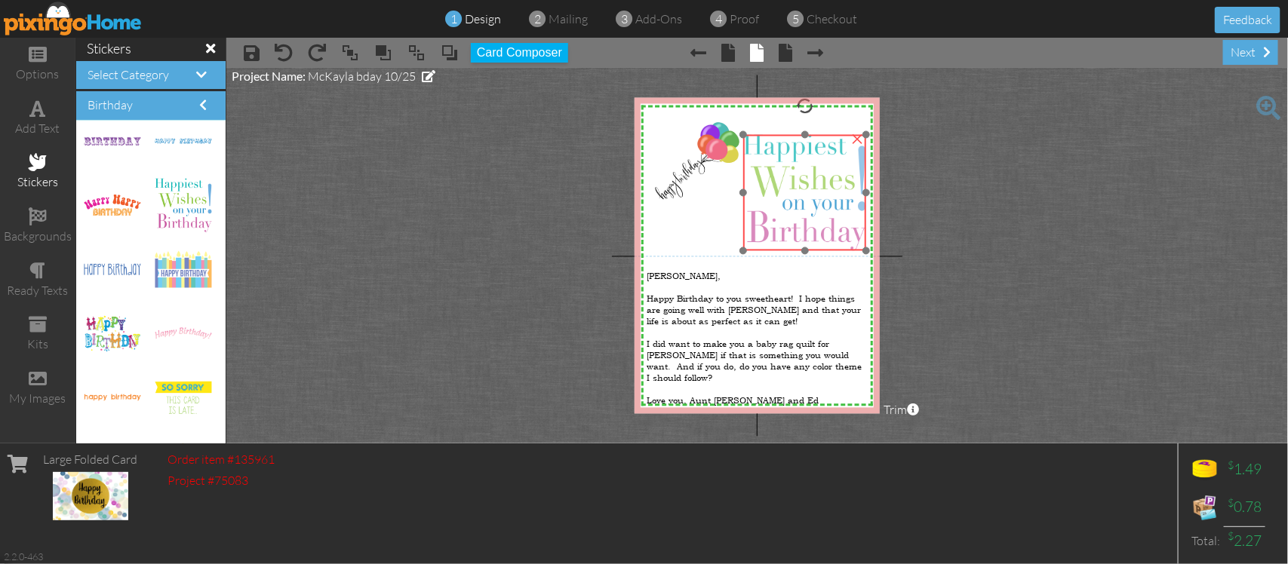
drag, startPoint x: 773, startPoint y: 250, endPoint x: 790, endPoint y: 247, distance: 16.9
click at [790, 247] on img at bounding box center [804, 193] width 123 height 116
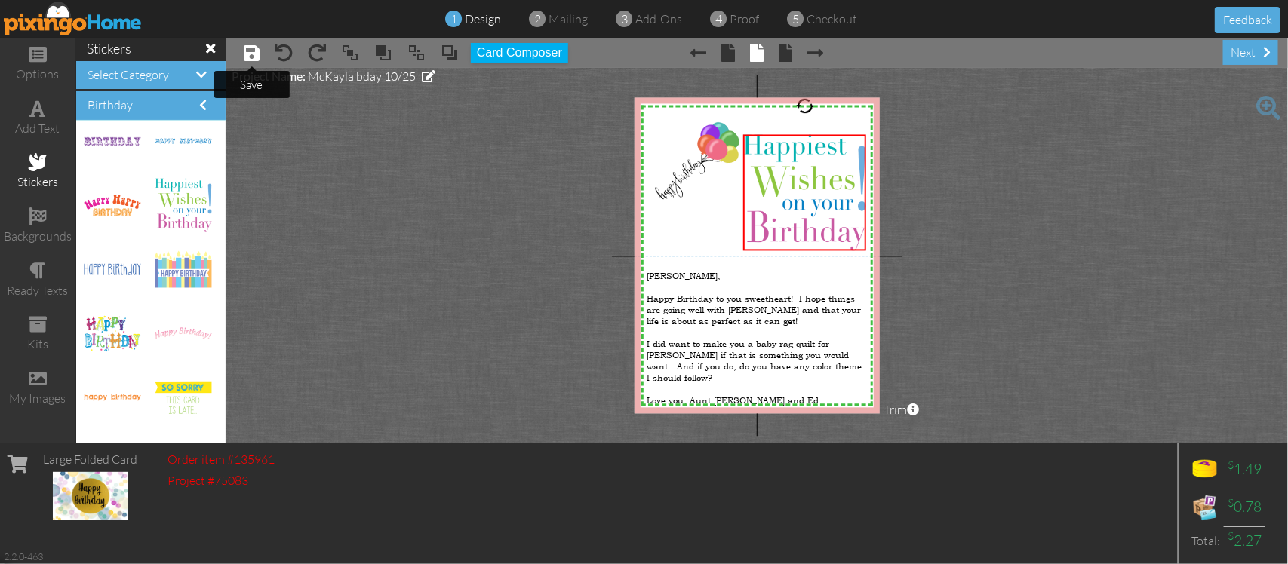
click at [255, 54] on span at bounding box center [252, 53] width 16 height 18
click at [1249, 48] on div "next" at bounding box center [1250, 52] width 55 height 25
click at [562, 197] on project-studio-wrapper "X X X X X X X X X X X X X X X X X X X X X X X X X X X X X X X X X X X X X X X X…" at bounding box center [756, 256] width 1061 height 376
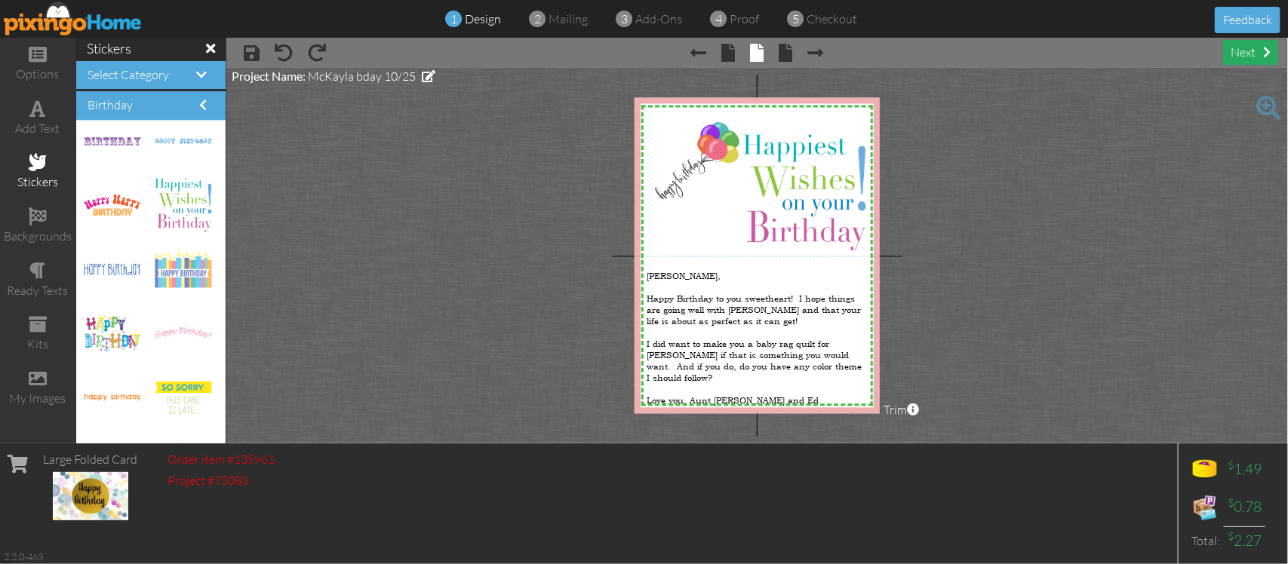
click at [1243, 45] on div "next" at bounding box center [1250, 52] width 55 height 25
click at [1258, 54] on div "next" at bounding box center [1250, 52] width 55 height 25
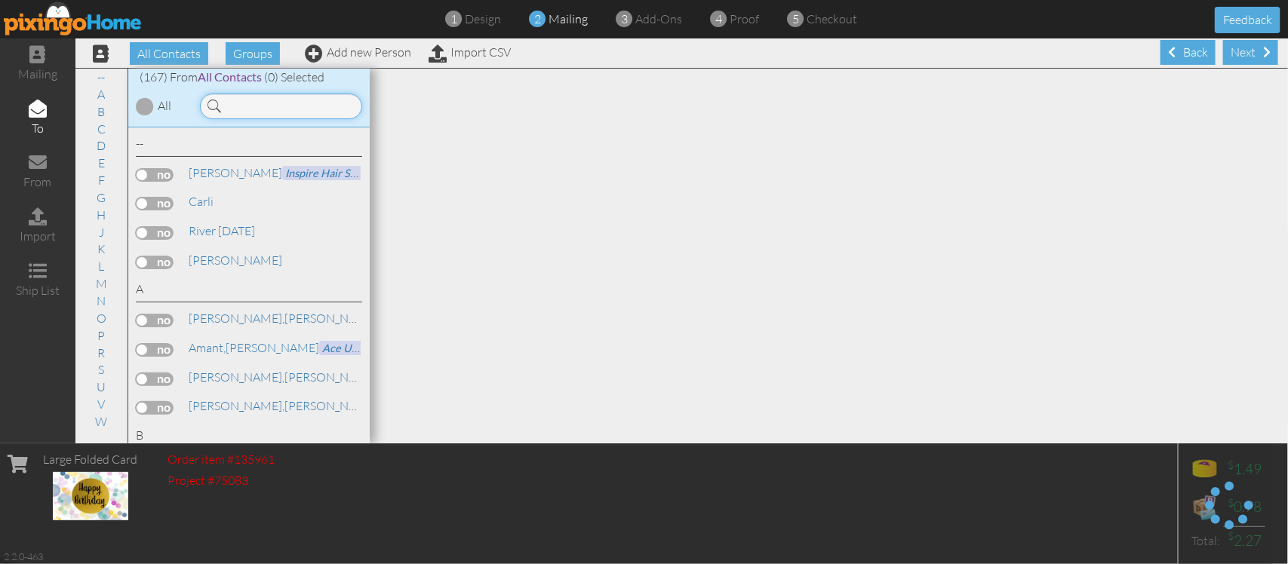
click at [229, 98] on input at bounding box center [281, 107] width 162 height 26
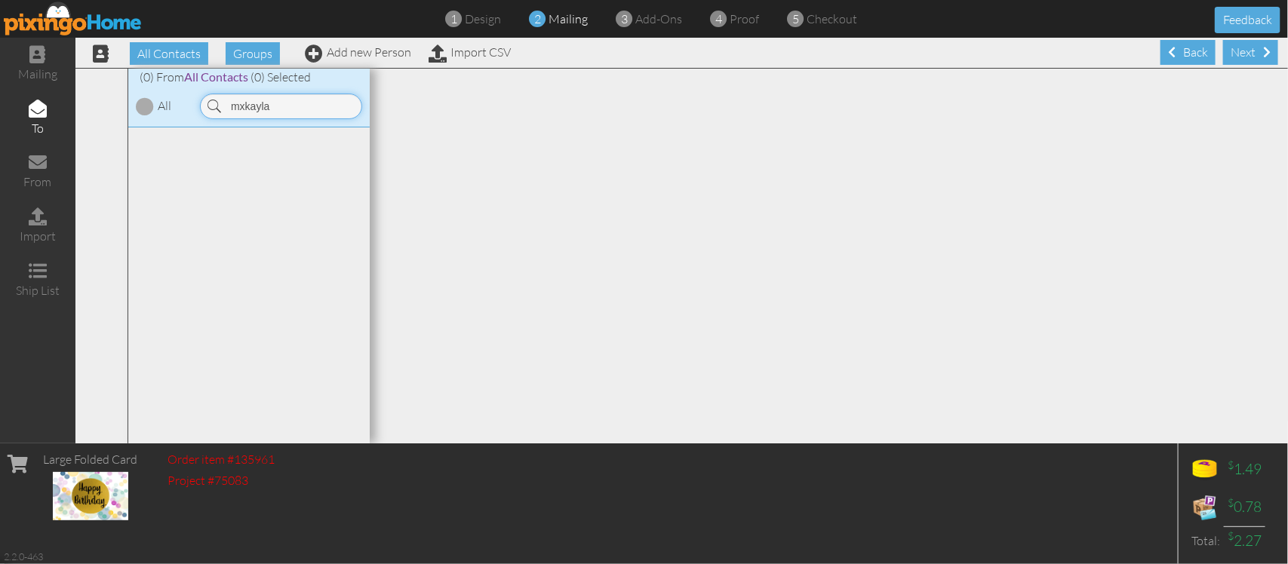
click at [246, 103] on input "mxkayla" at bounding box center [281, 107] width 162 height 26
type input "mckayla"
click at [137, 172] on label at bounding box center [155, 175] width 38 height 14
click at [0, 0] on input "checkbox" at bounding box center [0, 0] width 0 height 0
click at [239, 170] on span "[PERSON_NAME]," at bounding box center [237, 172] width 96 height 15
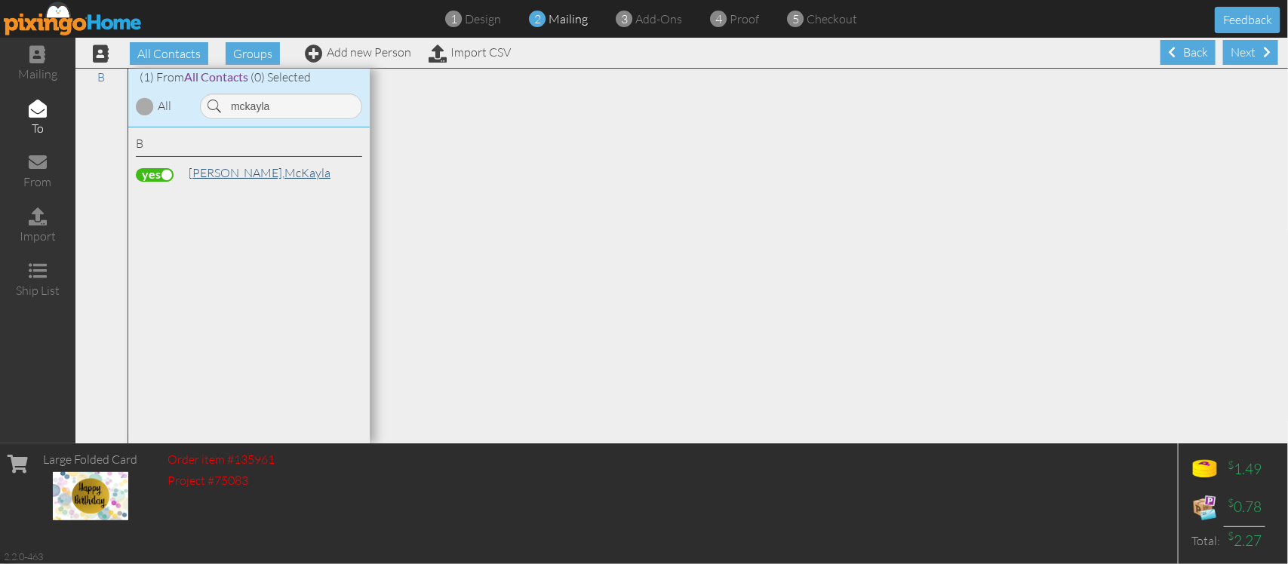
click at [276, 167] on link "[PERSON_NAME], [PERSON_NAME]" at bounding box center [259, 173] width 145 height 18
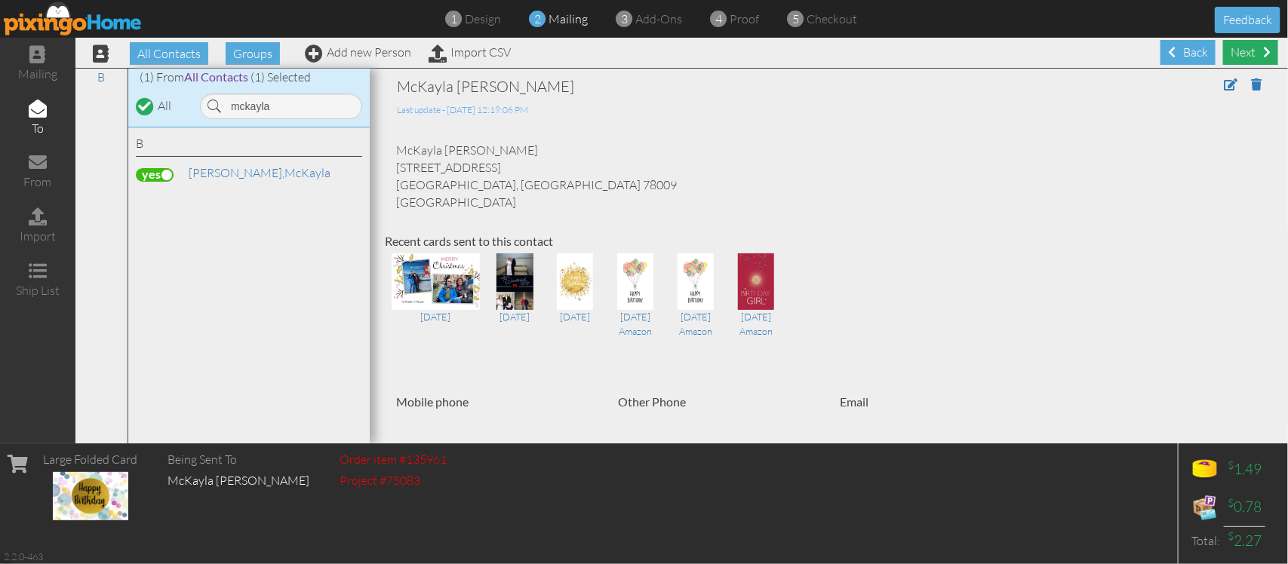
click at [1242, 51] on div "Next" at bounding box center [1250, 52] width 55 height 25
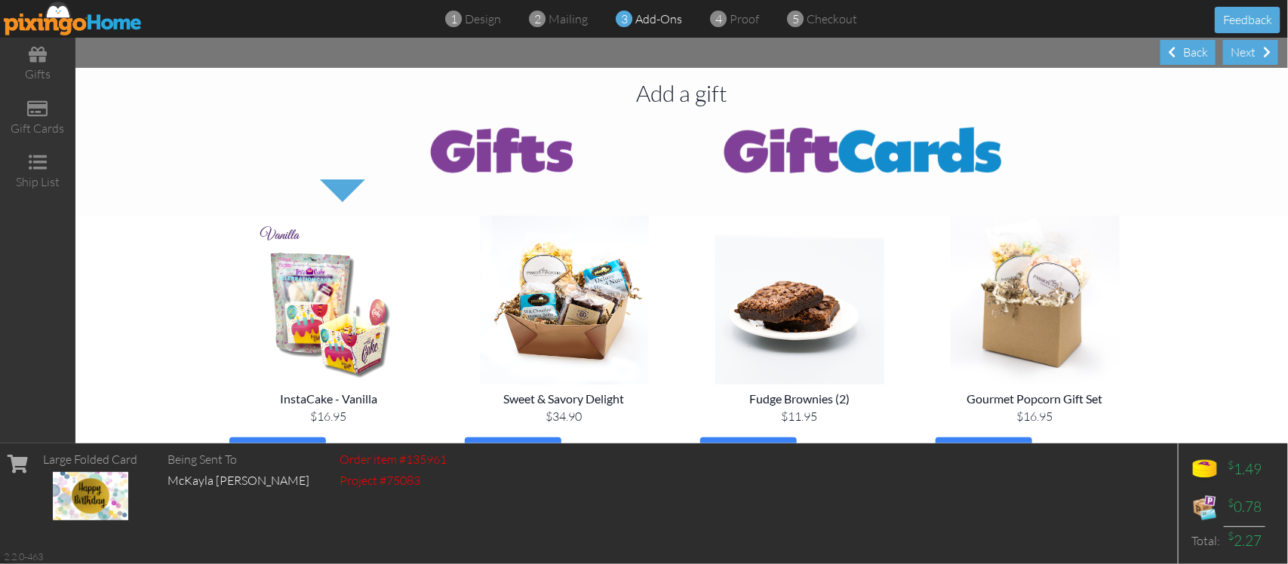
click at [1242, 51] on div "Next" at bounding box center [1250, 52] width 55 height 25
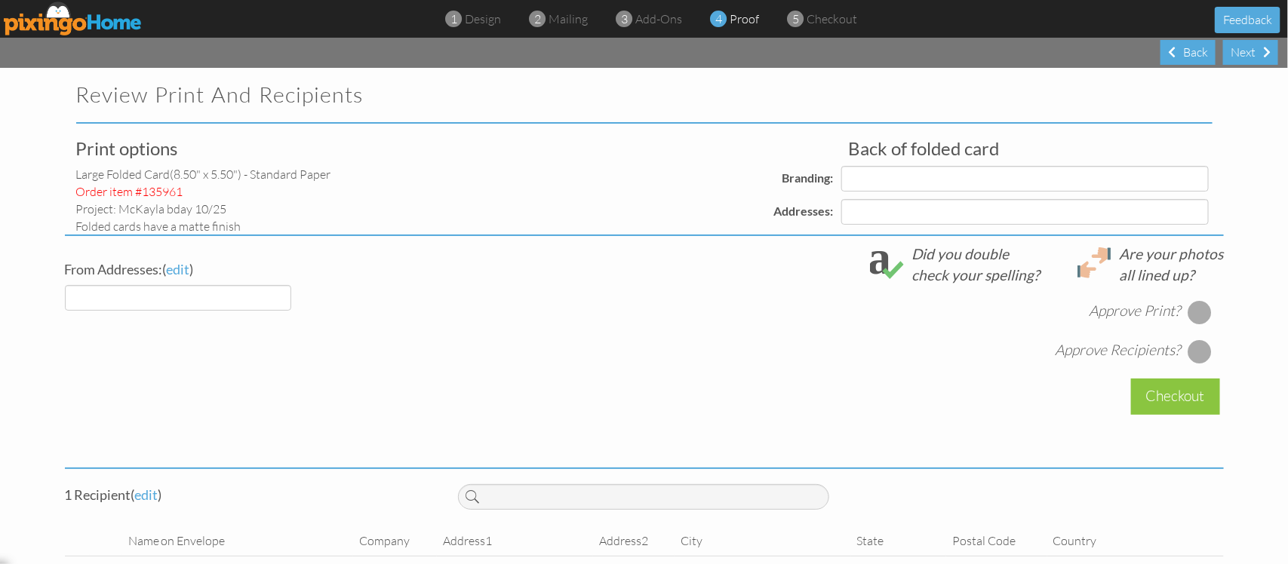
select select "object:1870"
select select "object:1874"
select select "object:1875"
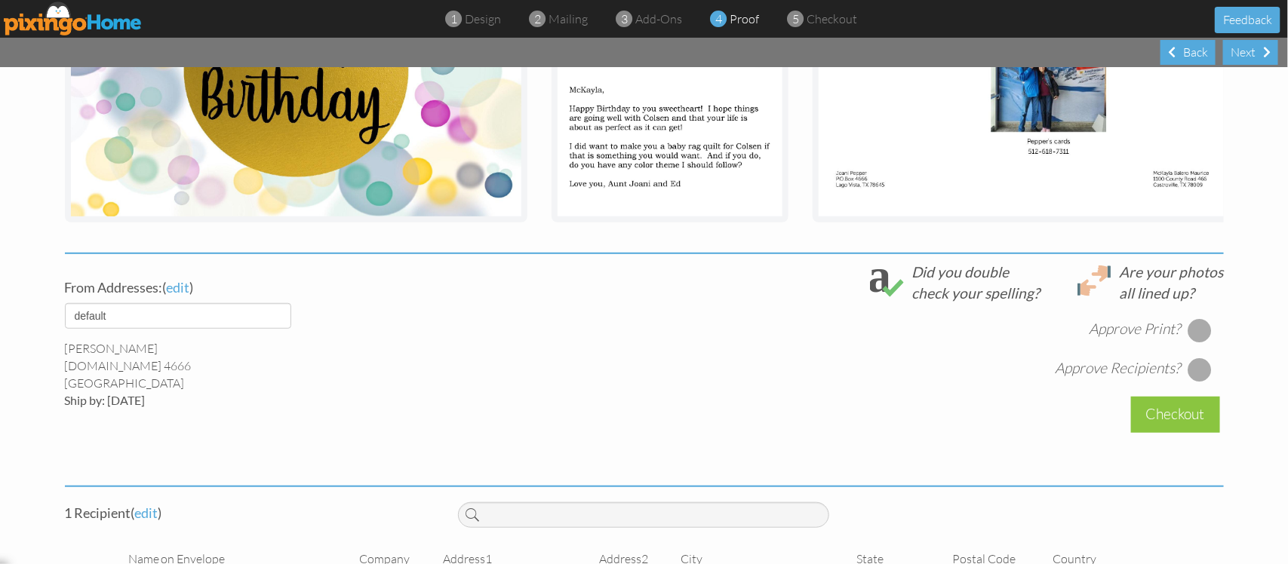
scroll to position [460, 0]
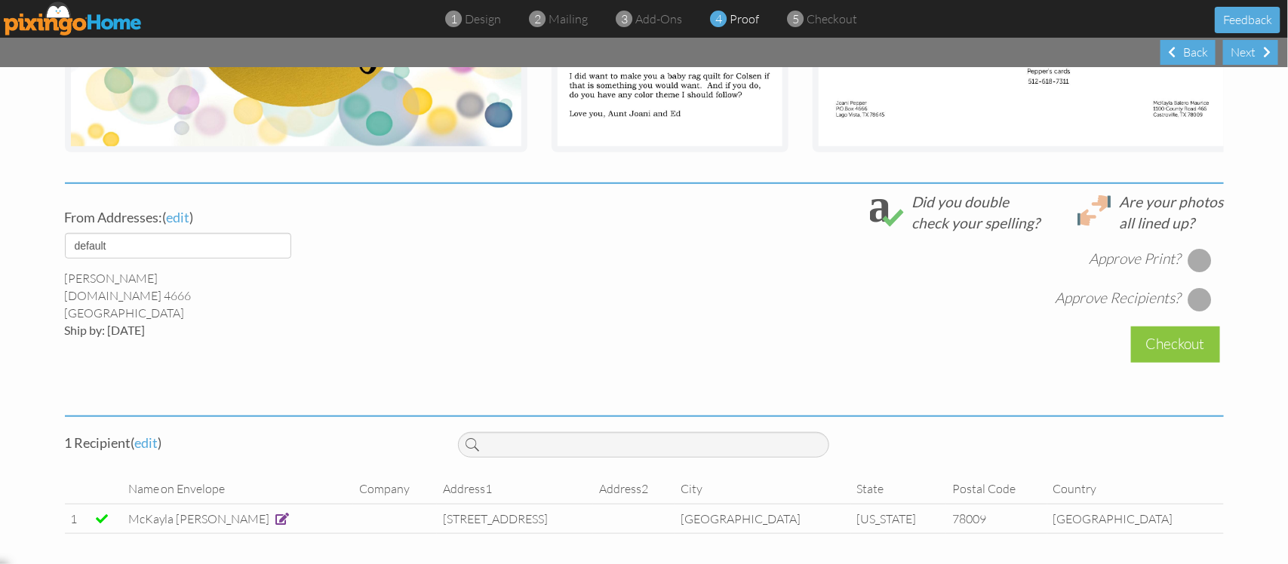
click at [1198, 261] on div at bounding box center [1199, 260] width 24 height 24
click at [1196, 294] on div at bounding box center [1199, 299] width 24 height 24
click at [1196, 294] on div at bounding box center [1199, 299] width 17 height 17
click at [1196, 291] on div at bounding box center [1199, 299] width 24 height 24
click at [1162, 336] on div "Checkout" at bounding box center [1175, 344] width 89 height 35
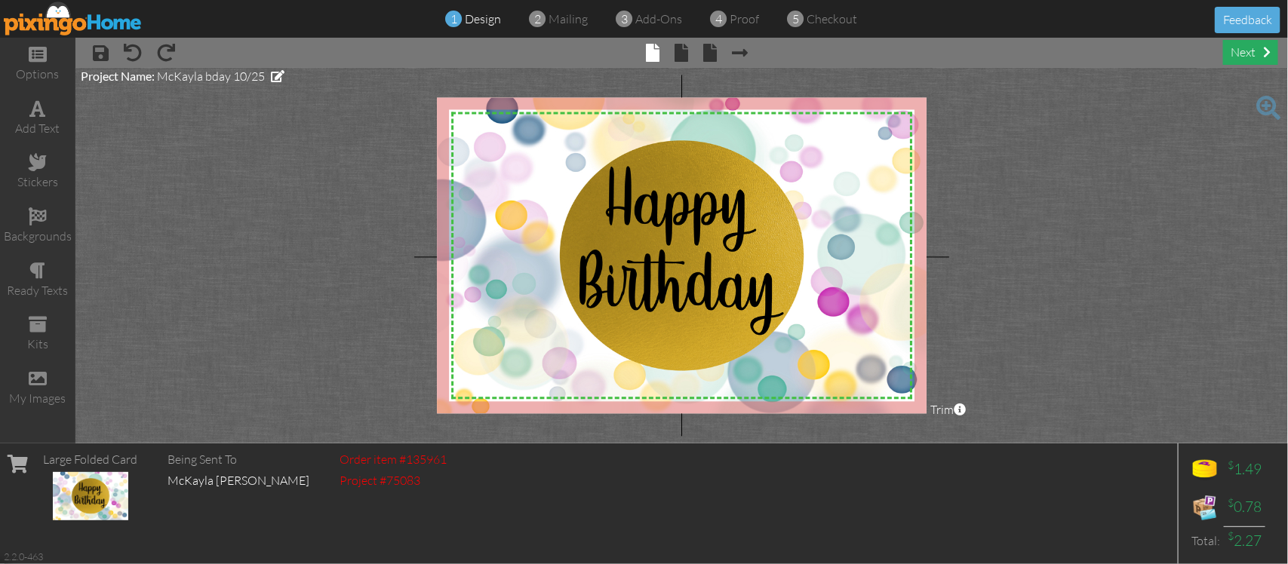
click at [1237, 53] on div "next" at bounding box center [1250, 52] width 55 height 25
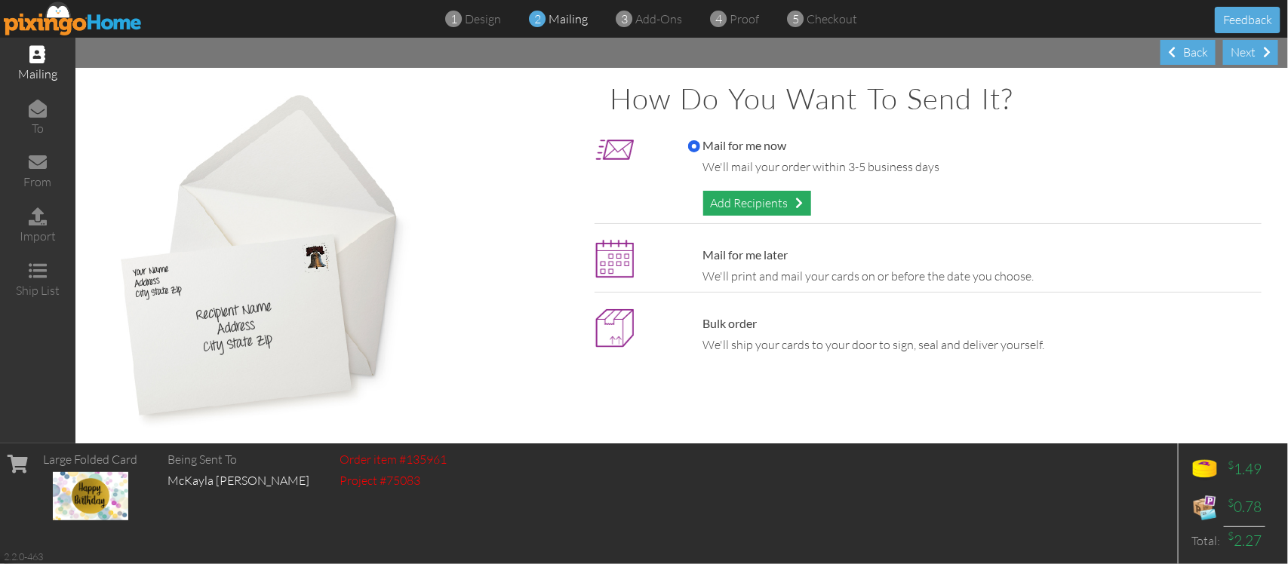
click at [760, 201] on div "Add Recipients" at bounding box center [757, 203] width 108 height 25
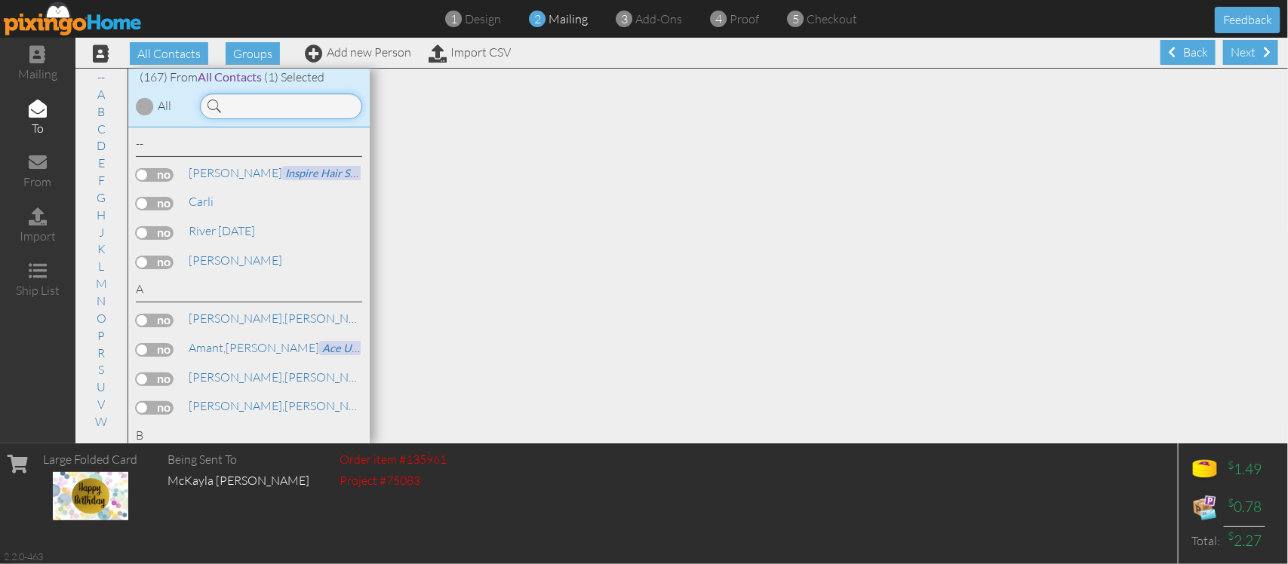
click at [255, 100] on input at bounding box center [281, 107] width 162 height 26
click at [1223, 46] on div "Next" at bounding box center [1250, 52] width 55 height 25
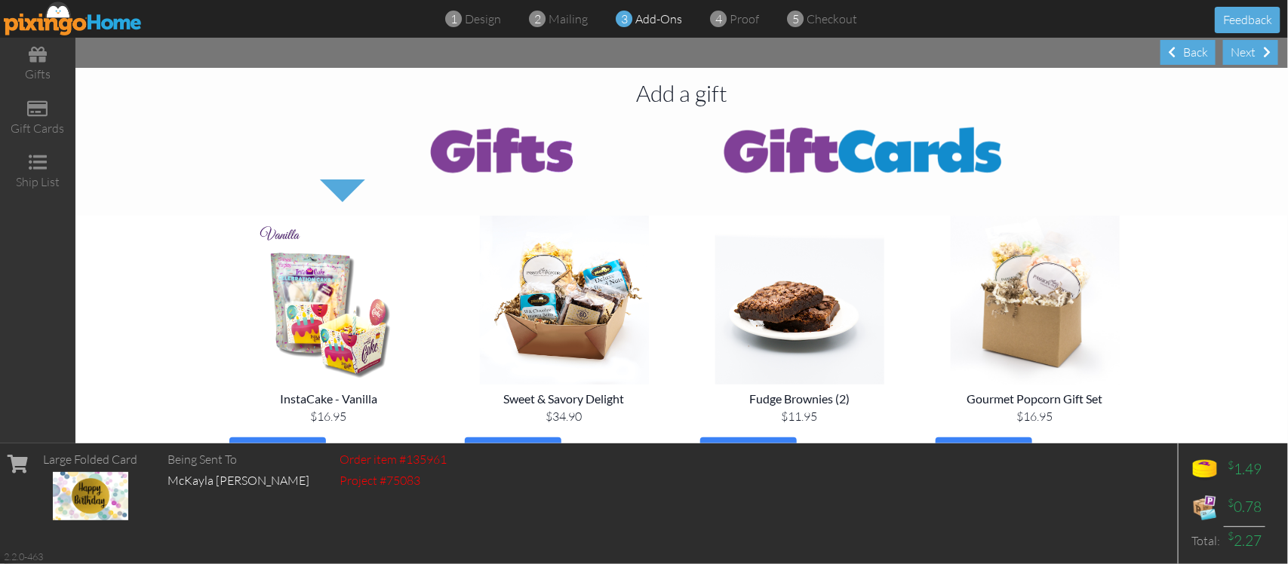
click at [1220, 46] on div "Next Back" at bounding box center [681, 53] width 1212 height 30
click at [1239, 48] on div "Next" at bounding box center [1250, 52] width 55 height 25
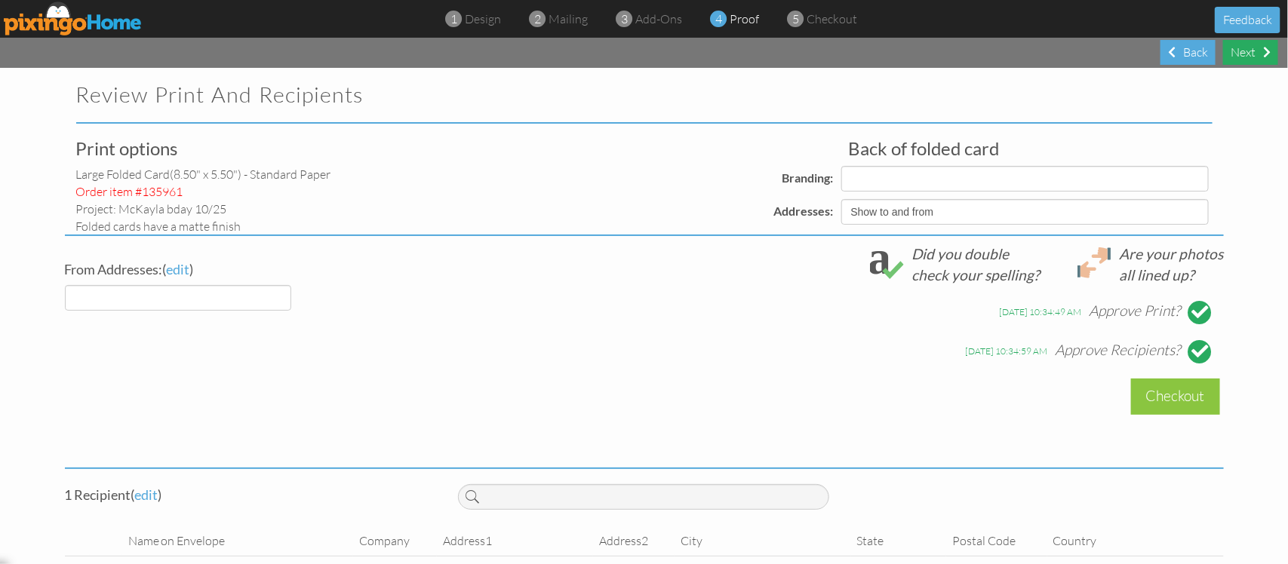
select select "object:841"
select select "object:852"
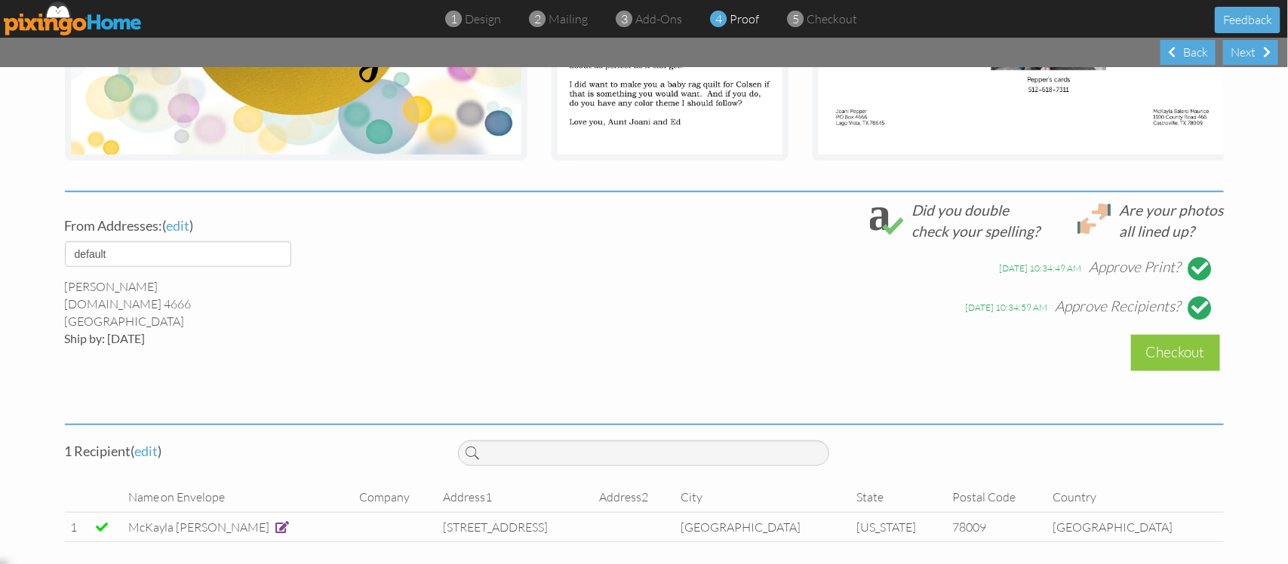
scroll to position [460, 0]
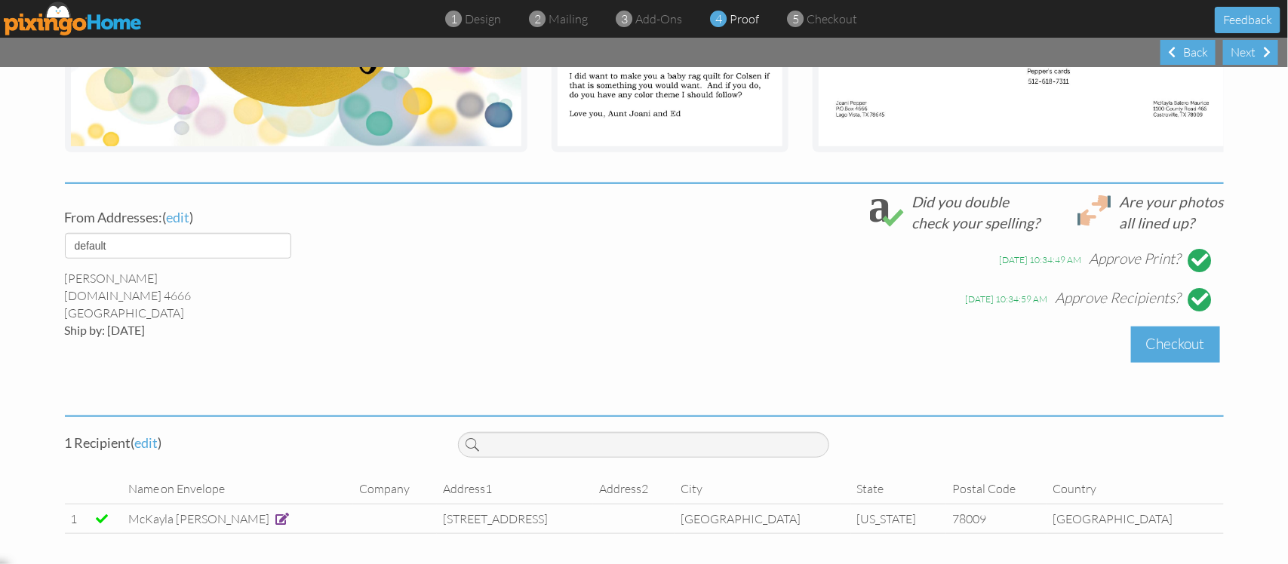
click at [1178, 341] on div "Checkout" at bounding box center [1175, 344] width 89 height 35
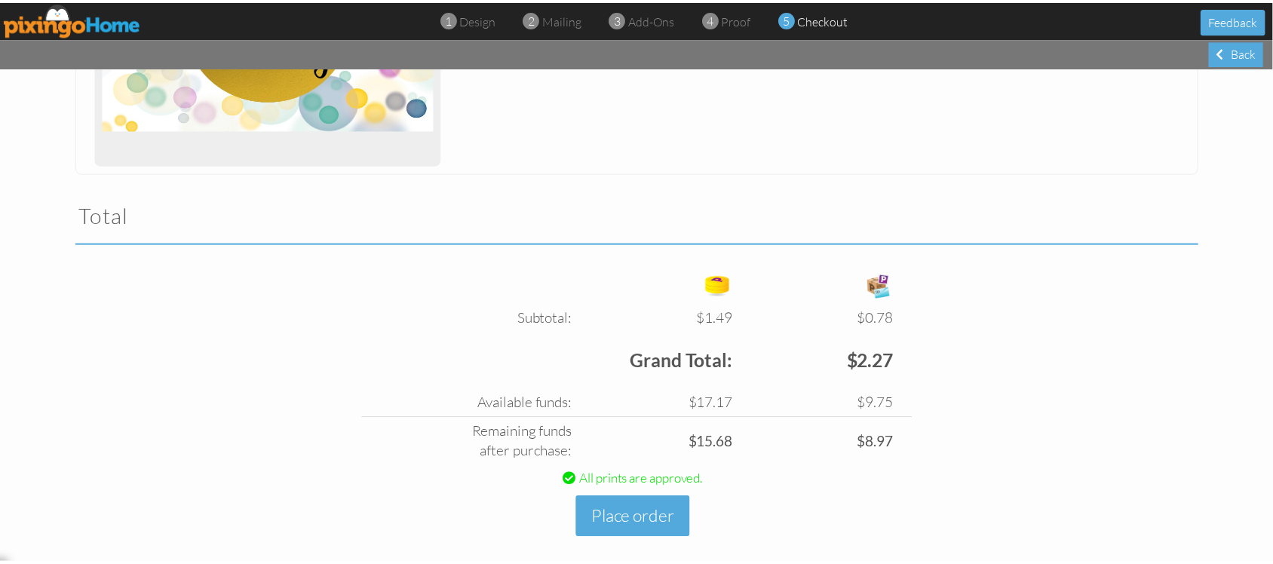
scroll to position [392, 0]
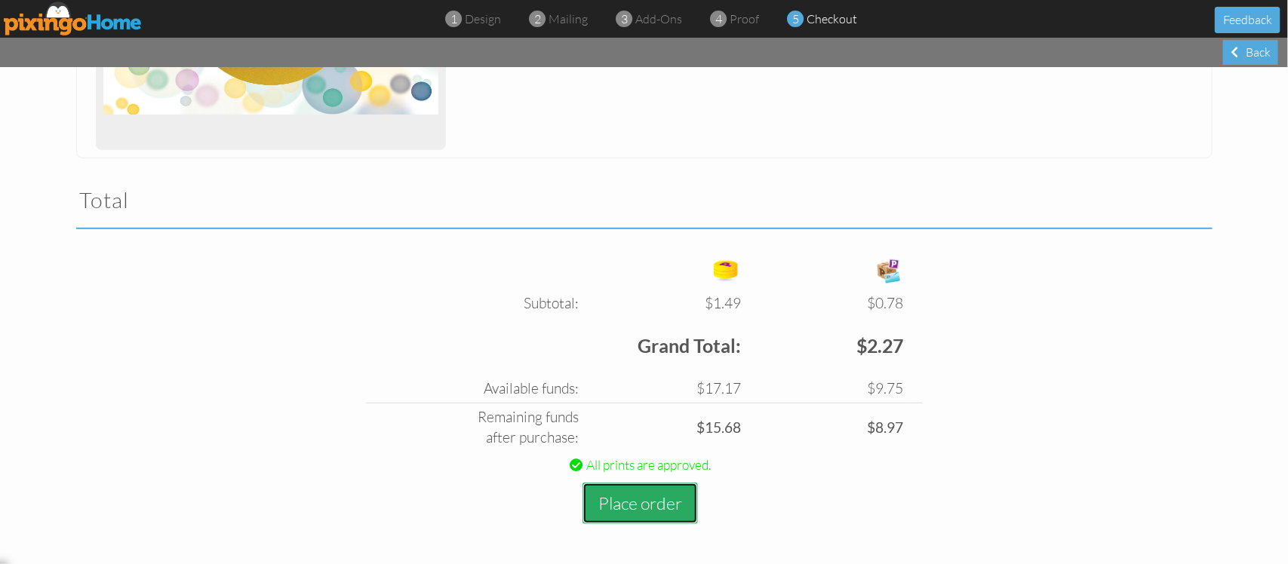
click at [632, 499] on button "Place order" at bounding box center [639, 503] width 115 height 41
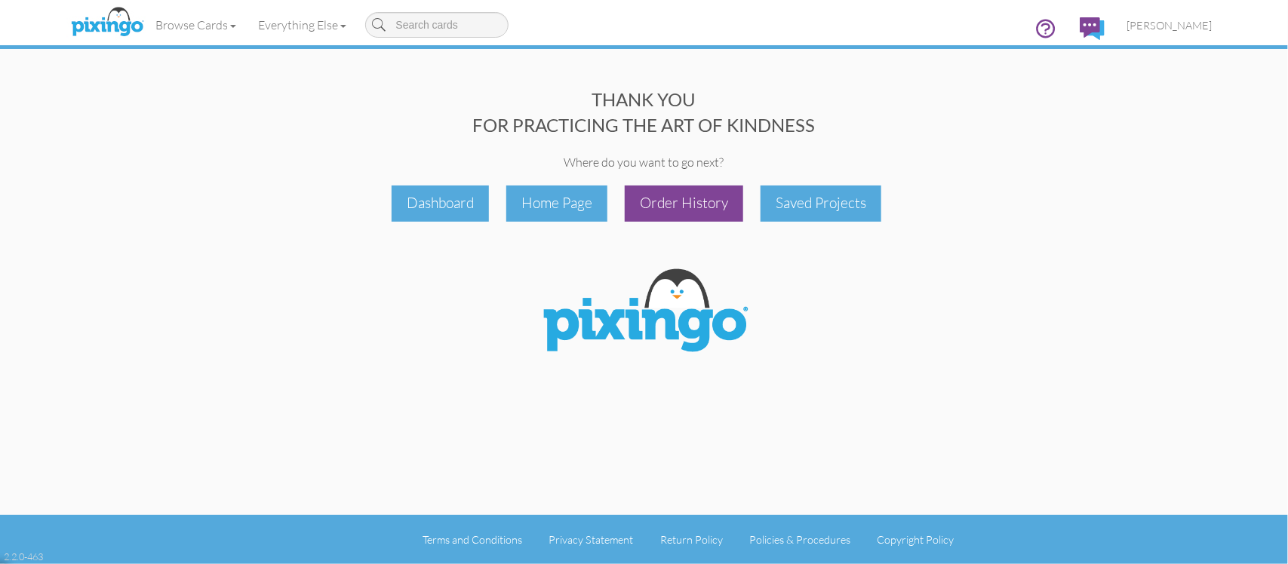
click at [670, 202] on div "Order History" at bounding box center [684, 203] width 118 height 35
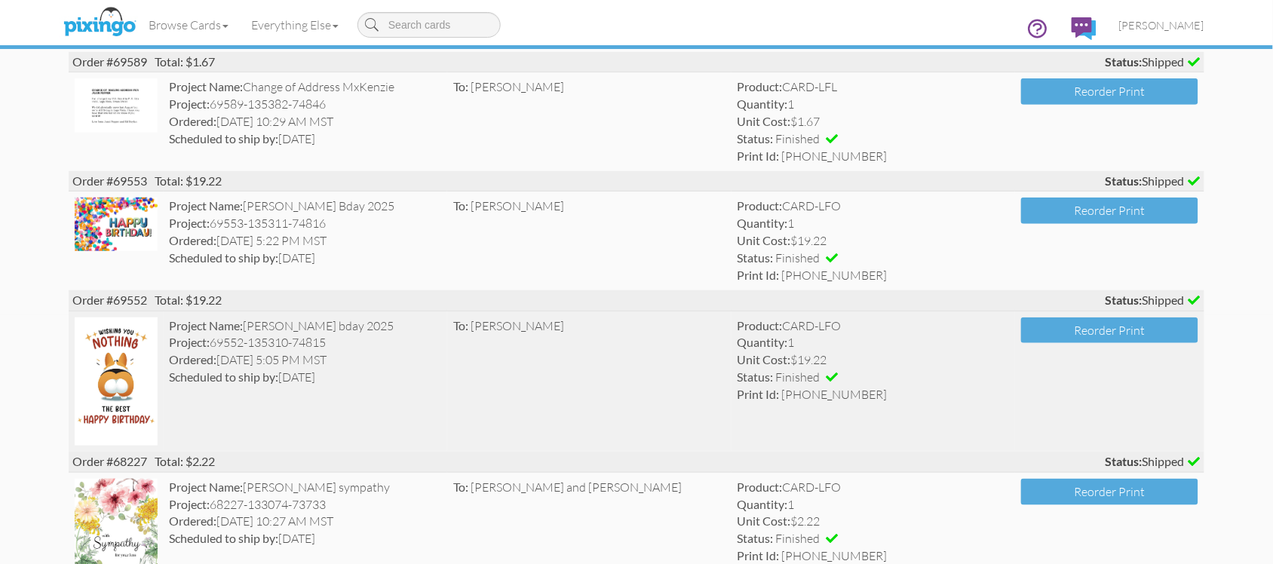
scroll to position [283, 0]
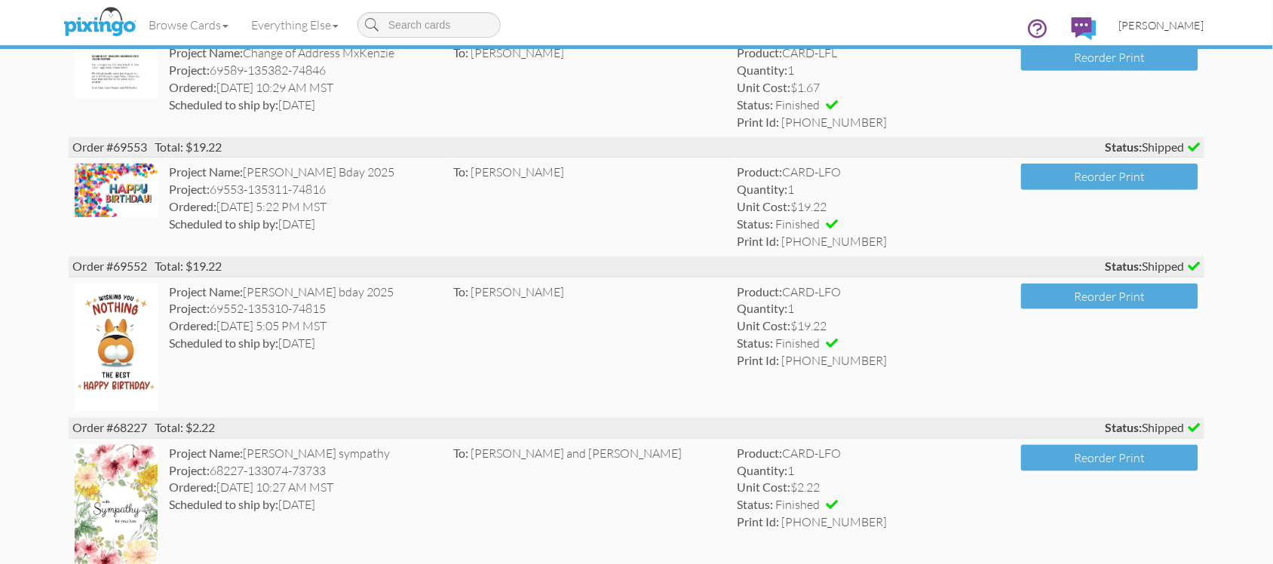
click at [1156, 24] on span "[PERSON_NAME]" at bounding box center [1161, 25] width 85 height 13
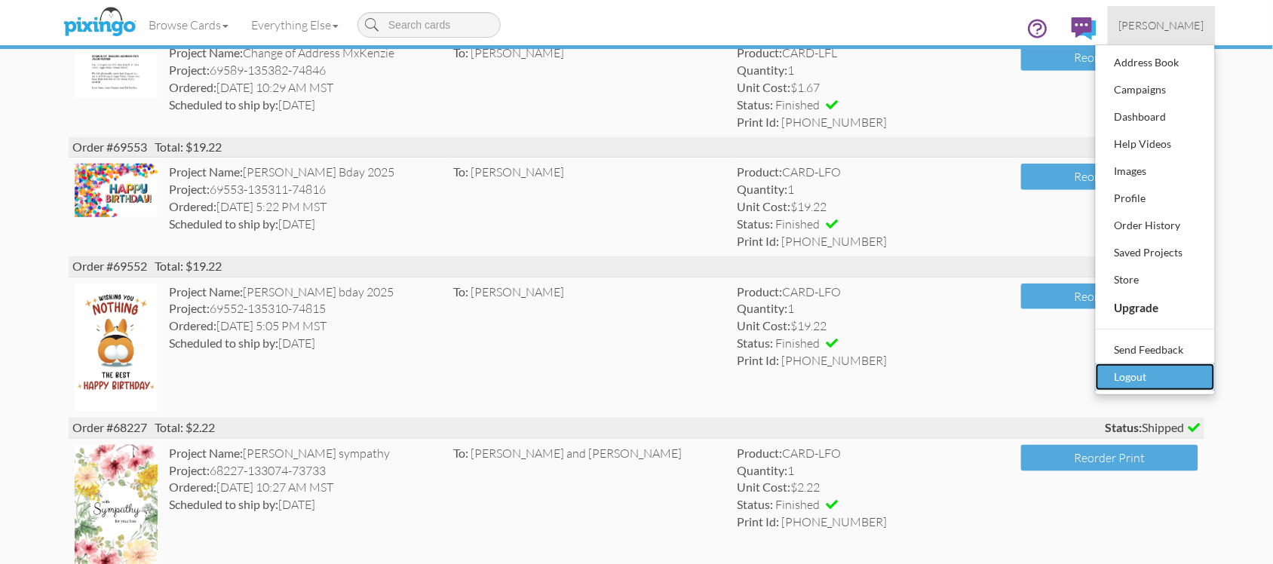
click at [1114, 368] on div "Logout" at bounding box center [1155, 377] width 89 height 23
